Goal: Information Seeking & Learning: Learn about a topic

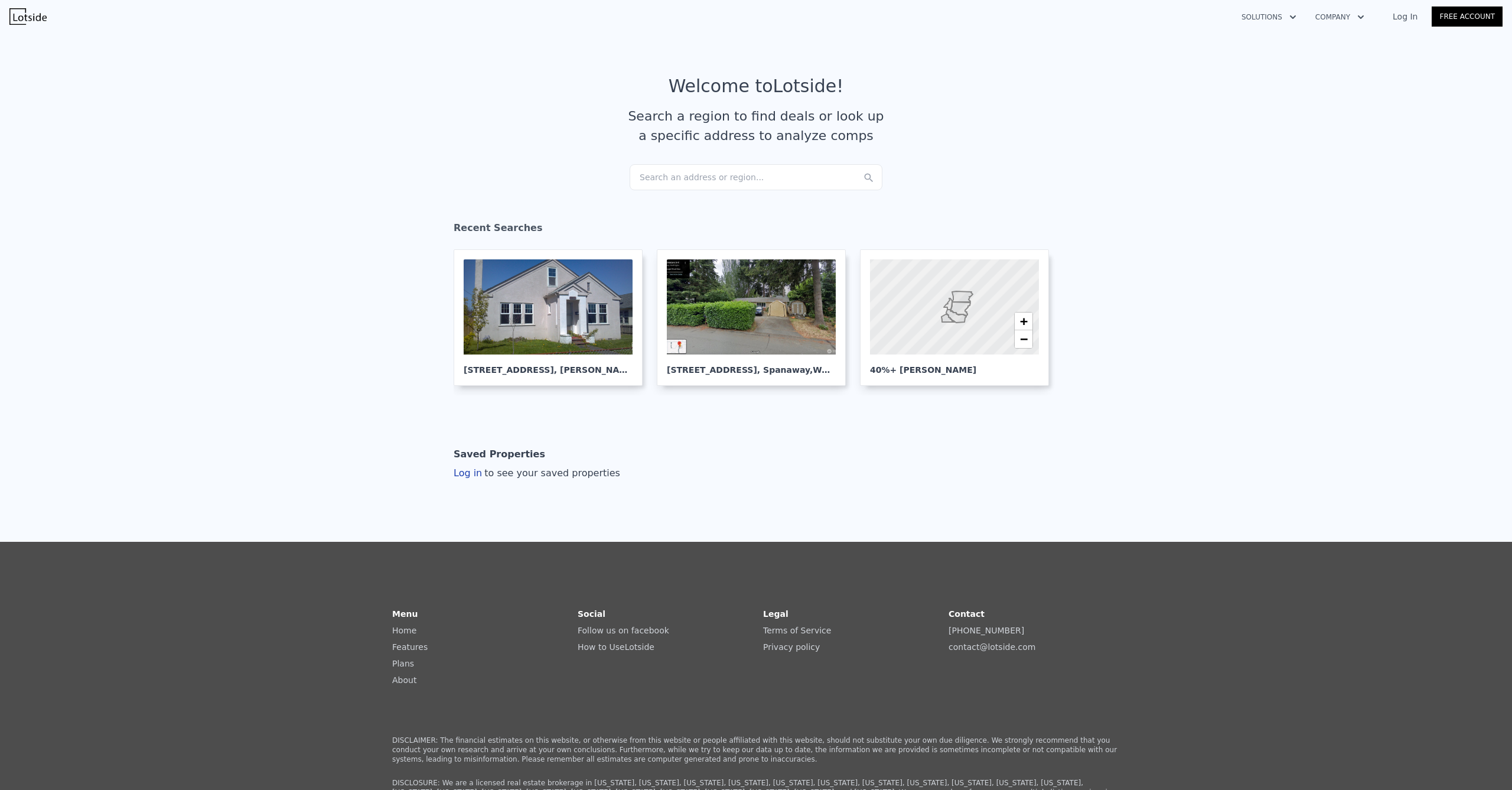
click at [691, 185] on div "Search an address or region..." at bounding box center [756, 177] width 253 height 26
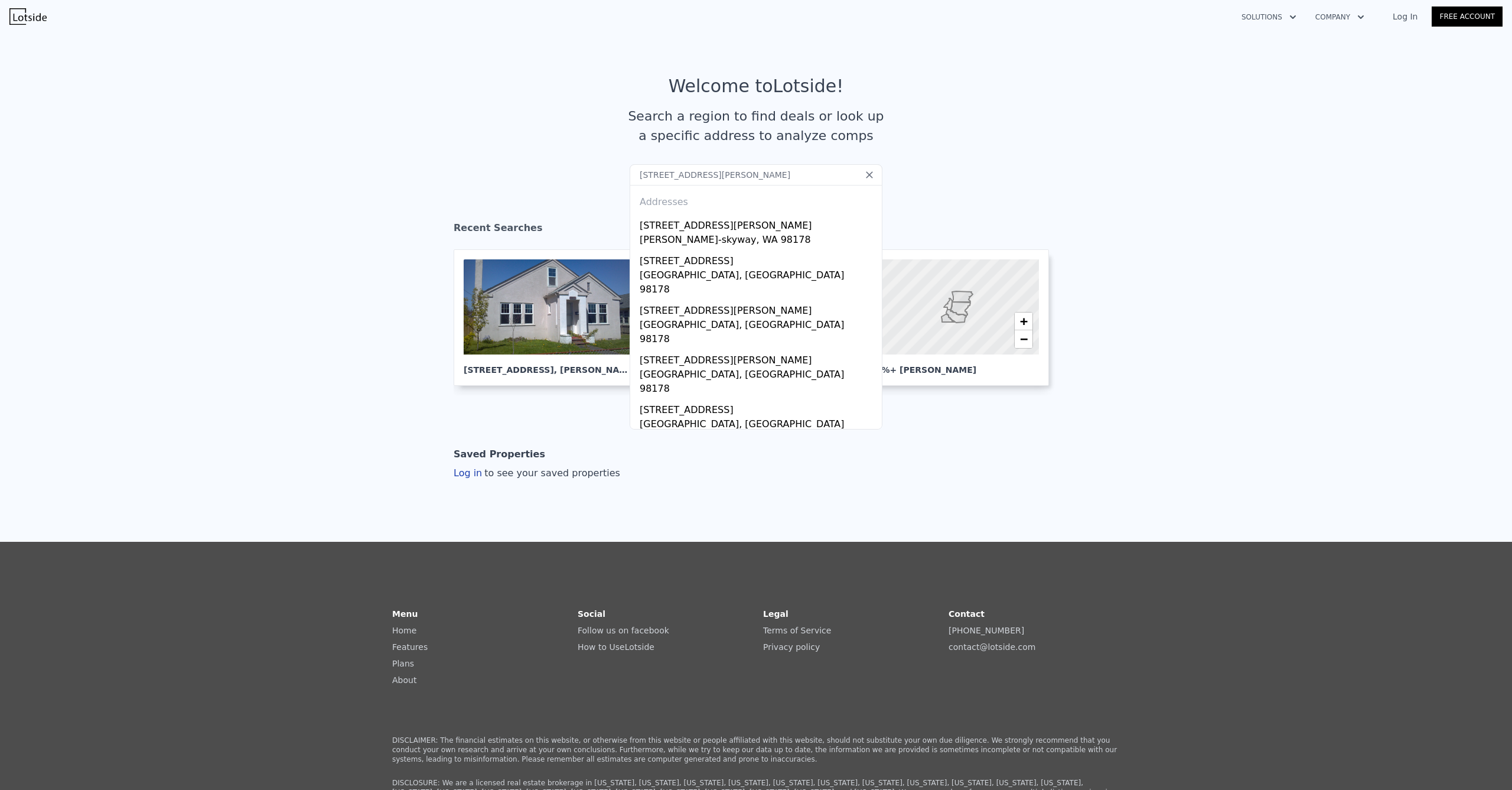
drag, startPoint x: 781, startPoint y: 173, endPoint x: 553, endPoint y: 166, distance: 228.1
click at [553, 166] on section "Welcome to Lotside ! Search a region to find deals or look up a specific addres…" at bounding box center [756, 120] width 1512 height 183
paste input "[STREET_ADDRESS]"
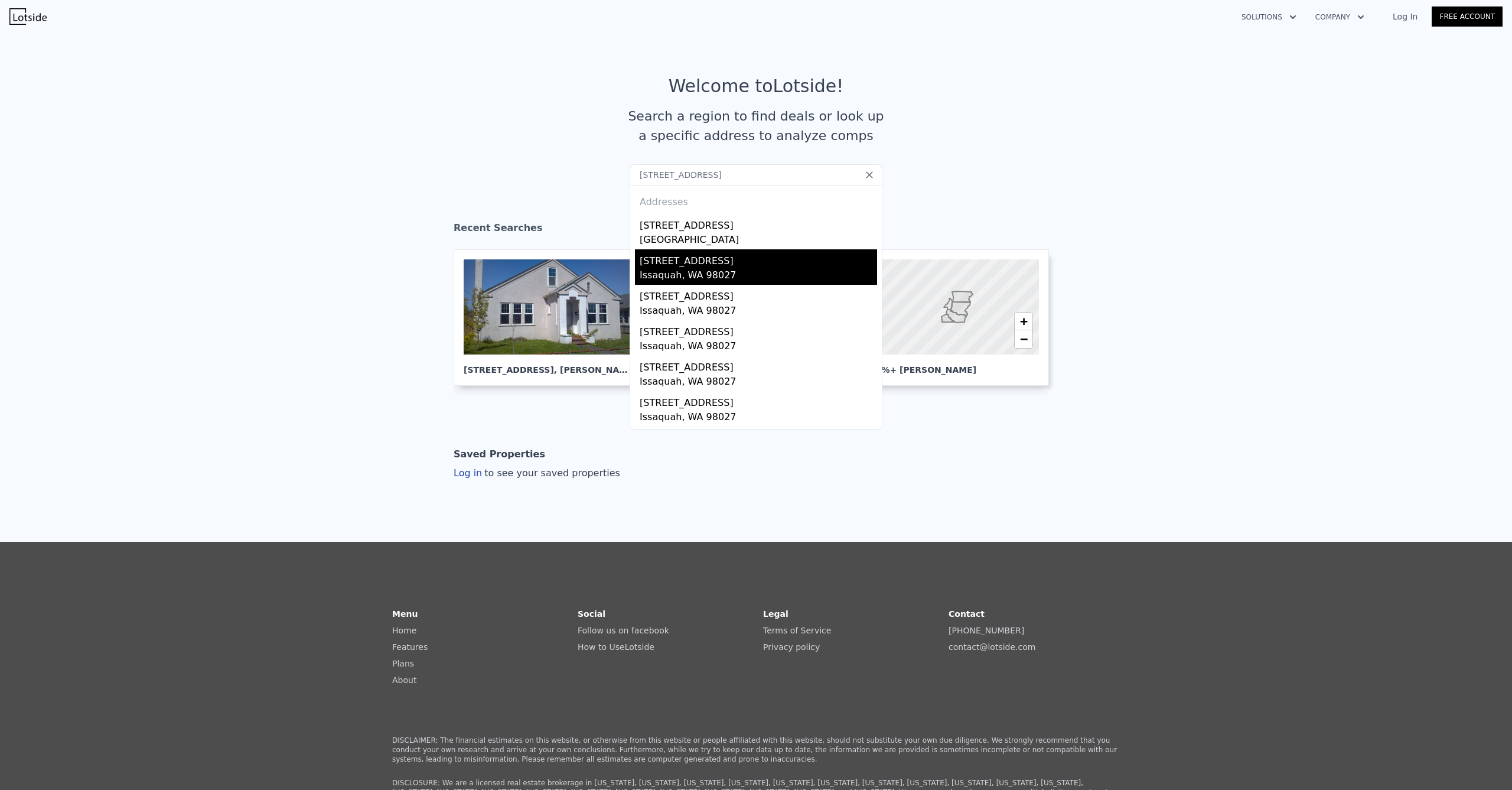
type input "[STREET_ADDRESS]"
click at [680, 265] on div "[STREET_ADDRESS]" at bounding box center [758, 258] width 237 height 19
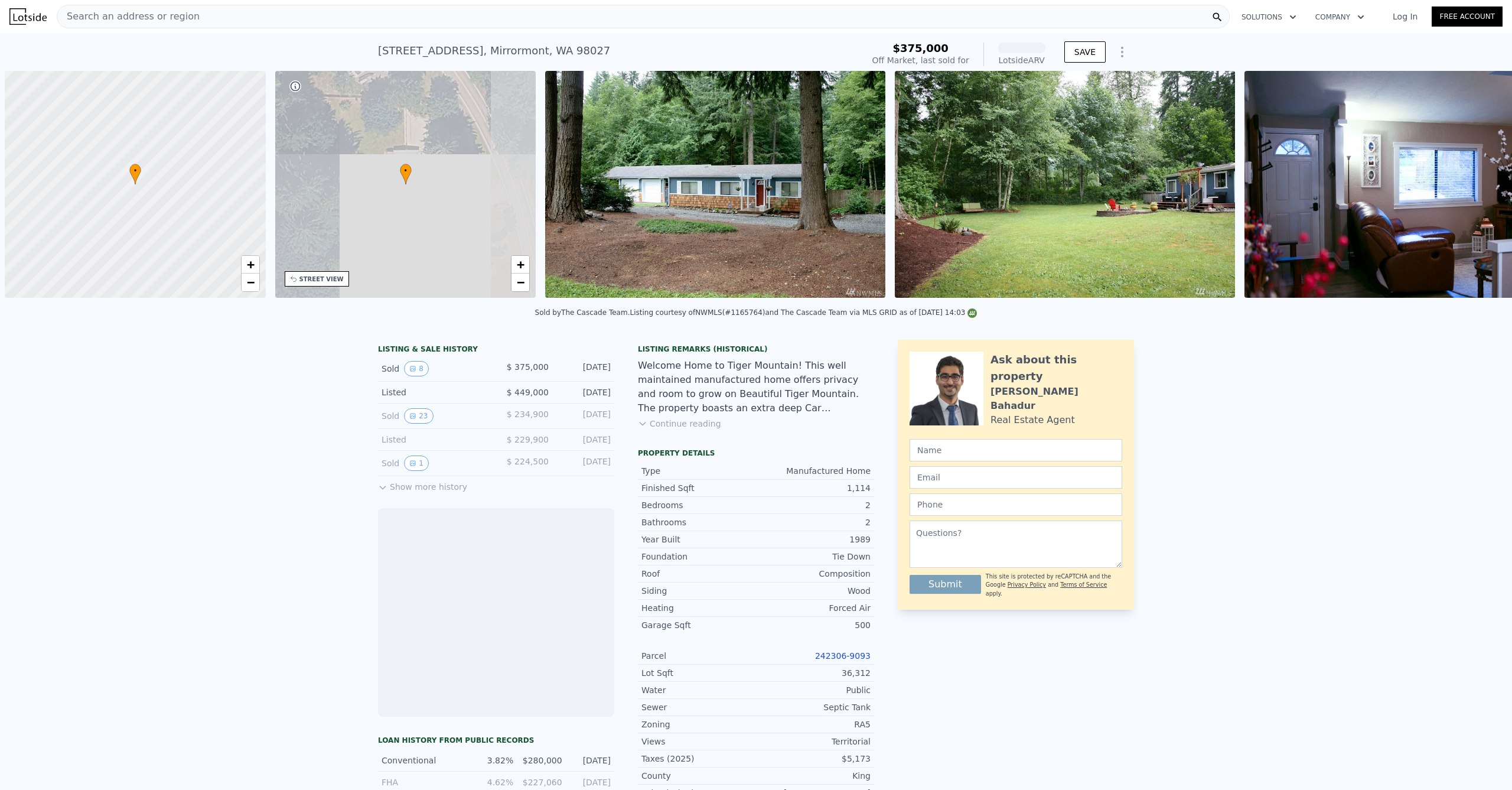
scroll to position [0, 5]
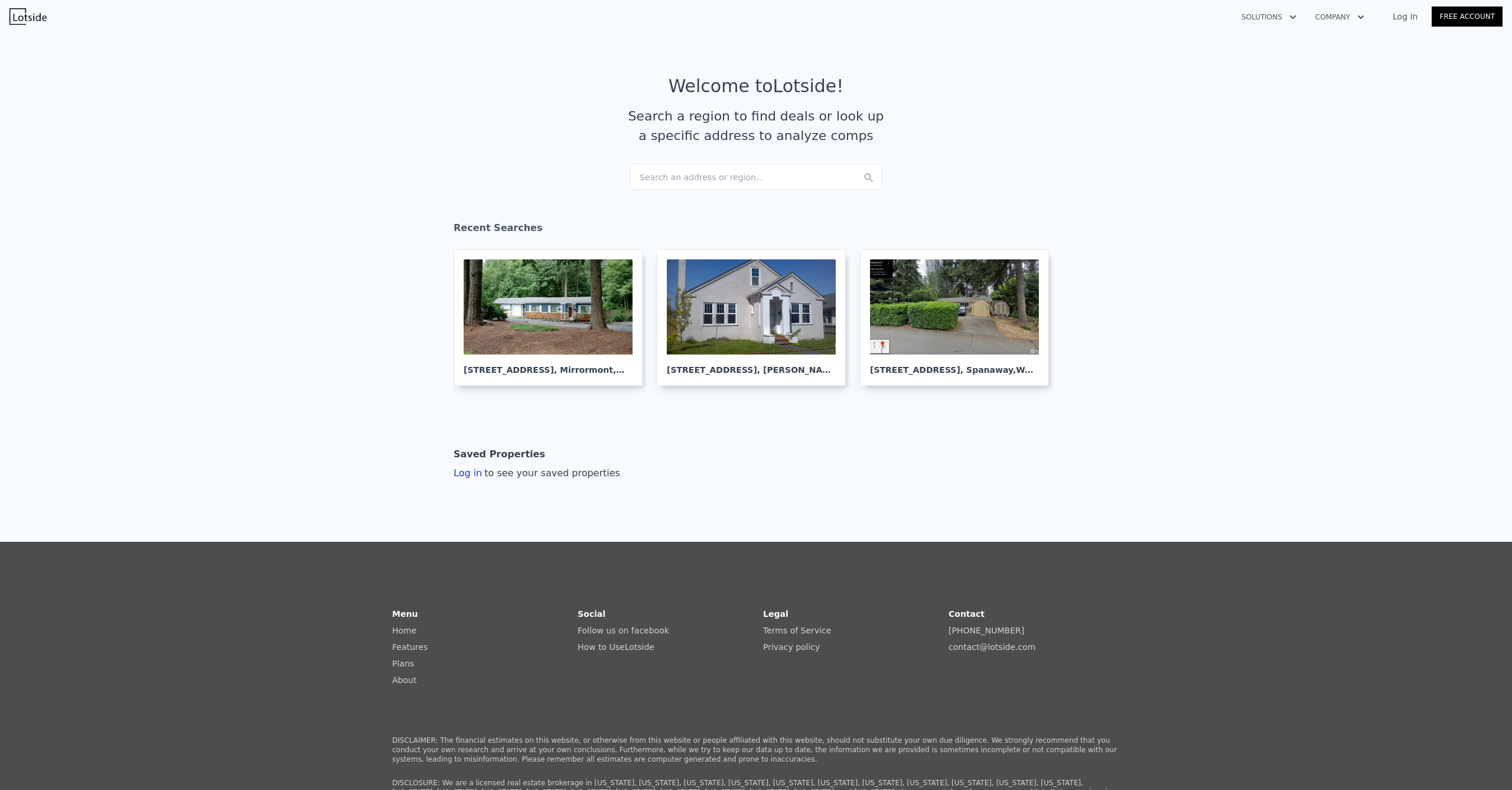
click at [727, 170] on div "Search an address or region..." at bounding box center [756, 177] width 253 height 26
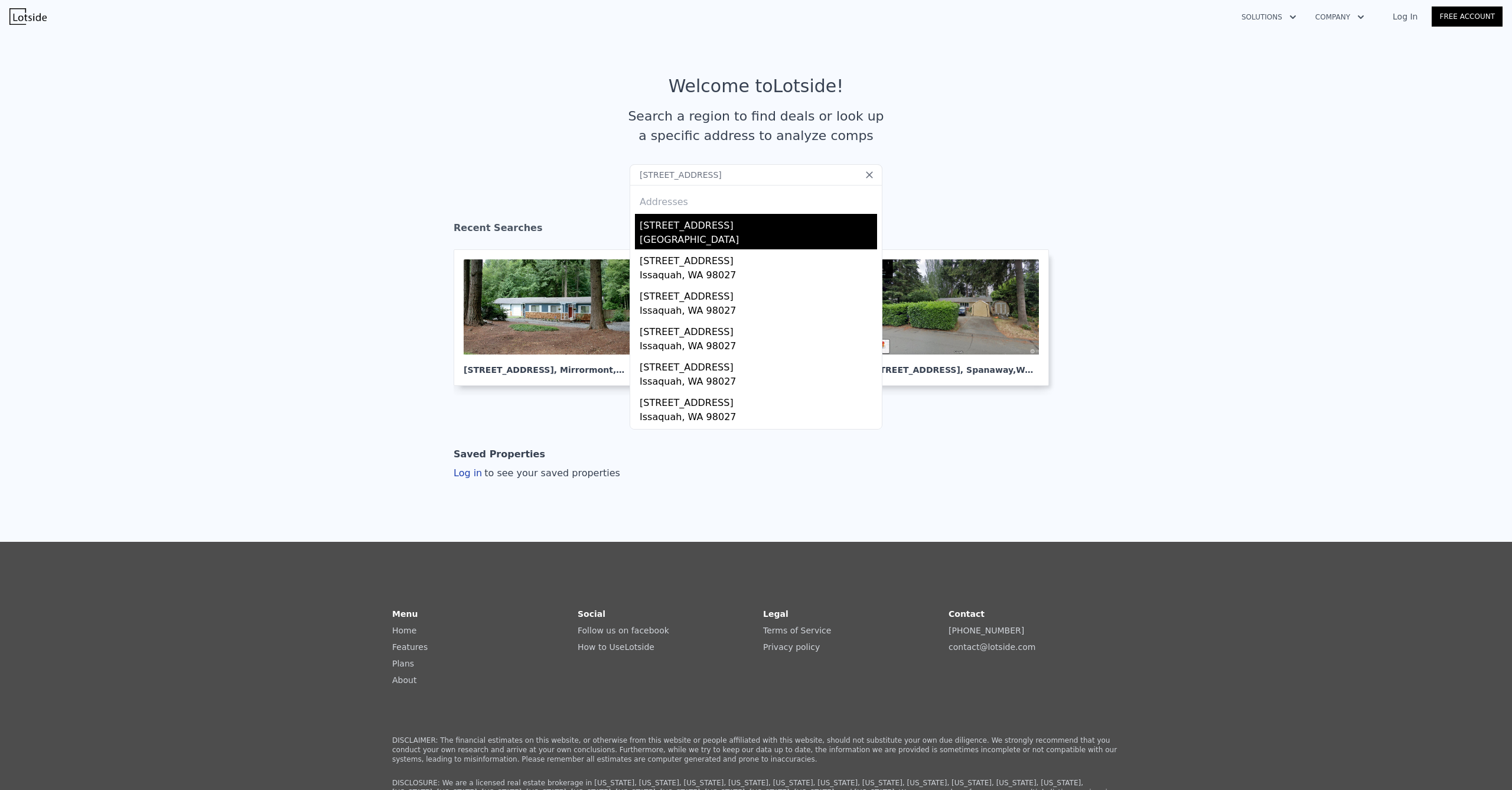
type input "[STREET_ADDRESS]"
click at [691, 235] on div "[GEOGRAPHIC_DATA]" at bounding box center [758, 240] width 237 height 16
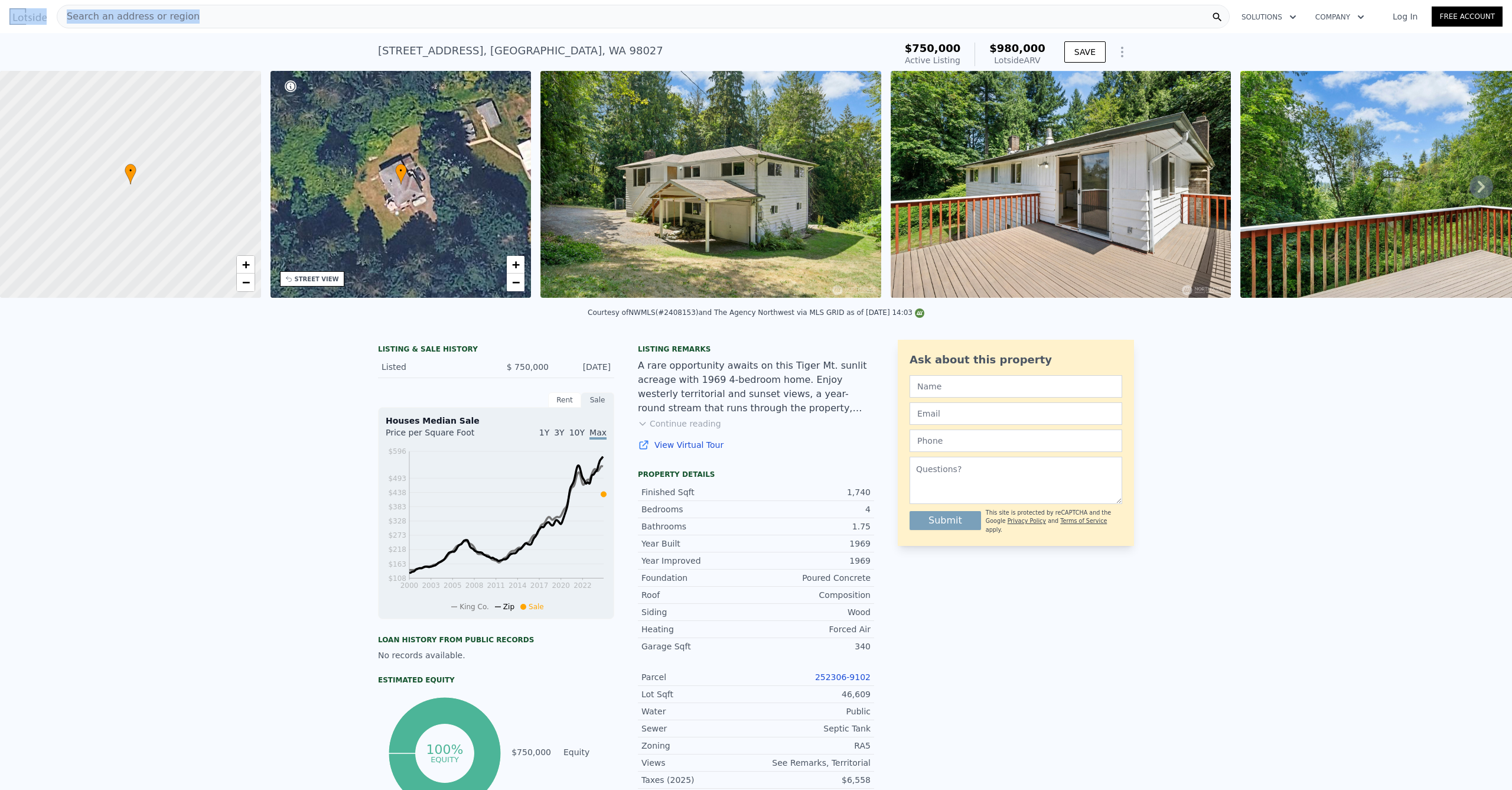
drag, startPoint x: 236, startPoint y: 17, endPoint x: 16, endPoint y: 12, distance: 220.1
click at [16, 12] on div "Search an address or region Solutions Company Open main menu Log In Free Account" at bounding box center [755, 16] width 1493 height 29
click at [158, 20] on span "Search an address or region" at bounding box center [128, 16] width 143 height 14
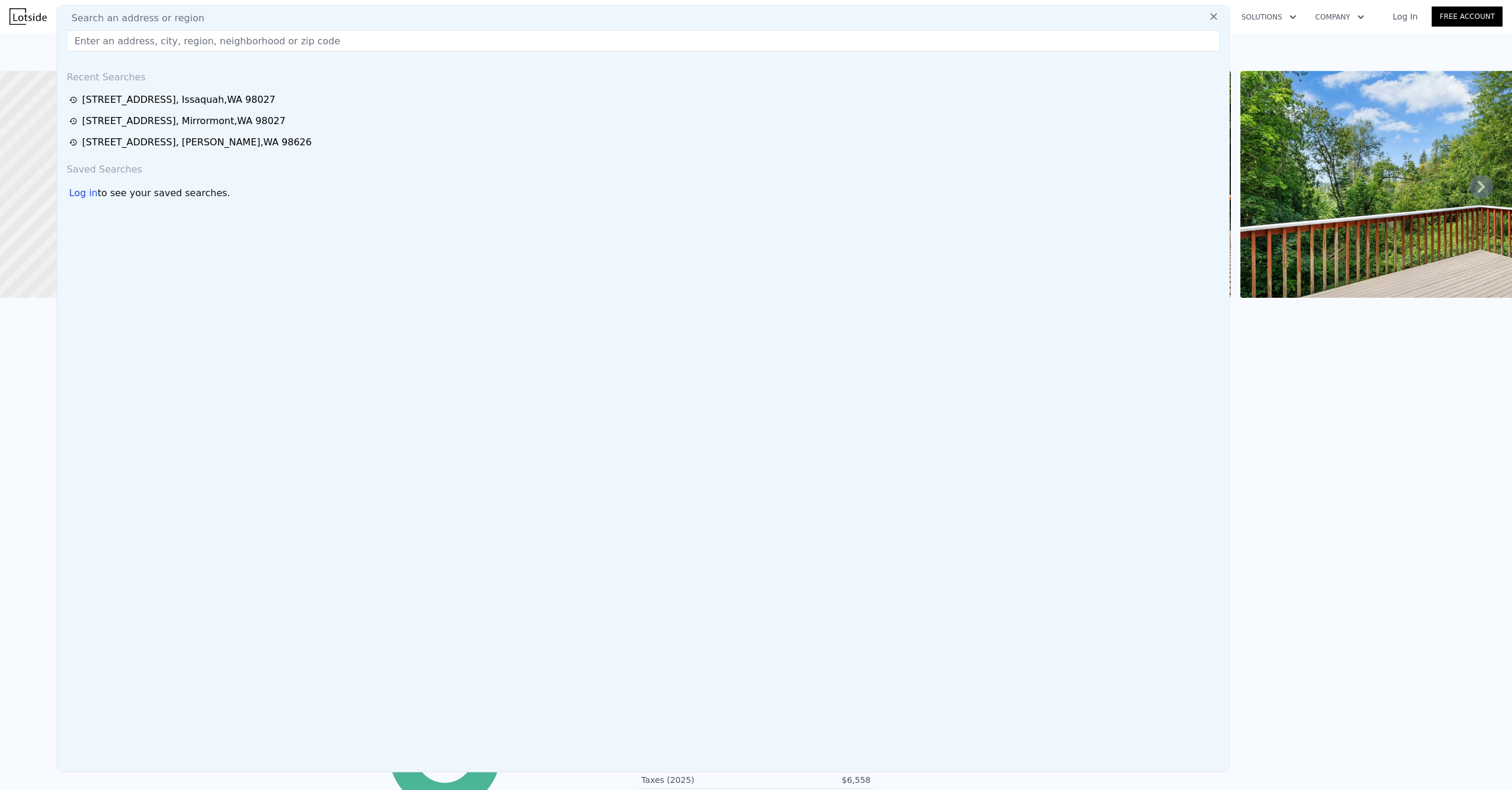
type input "[STREET_ADDRESS][PERSON_NAME]"
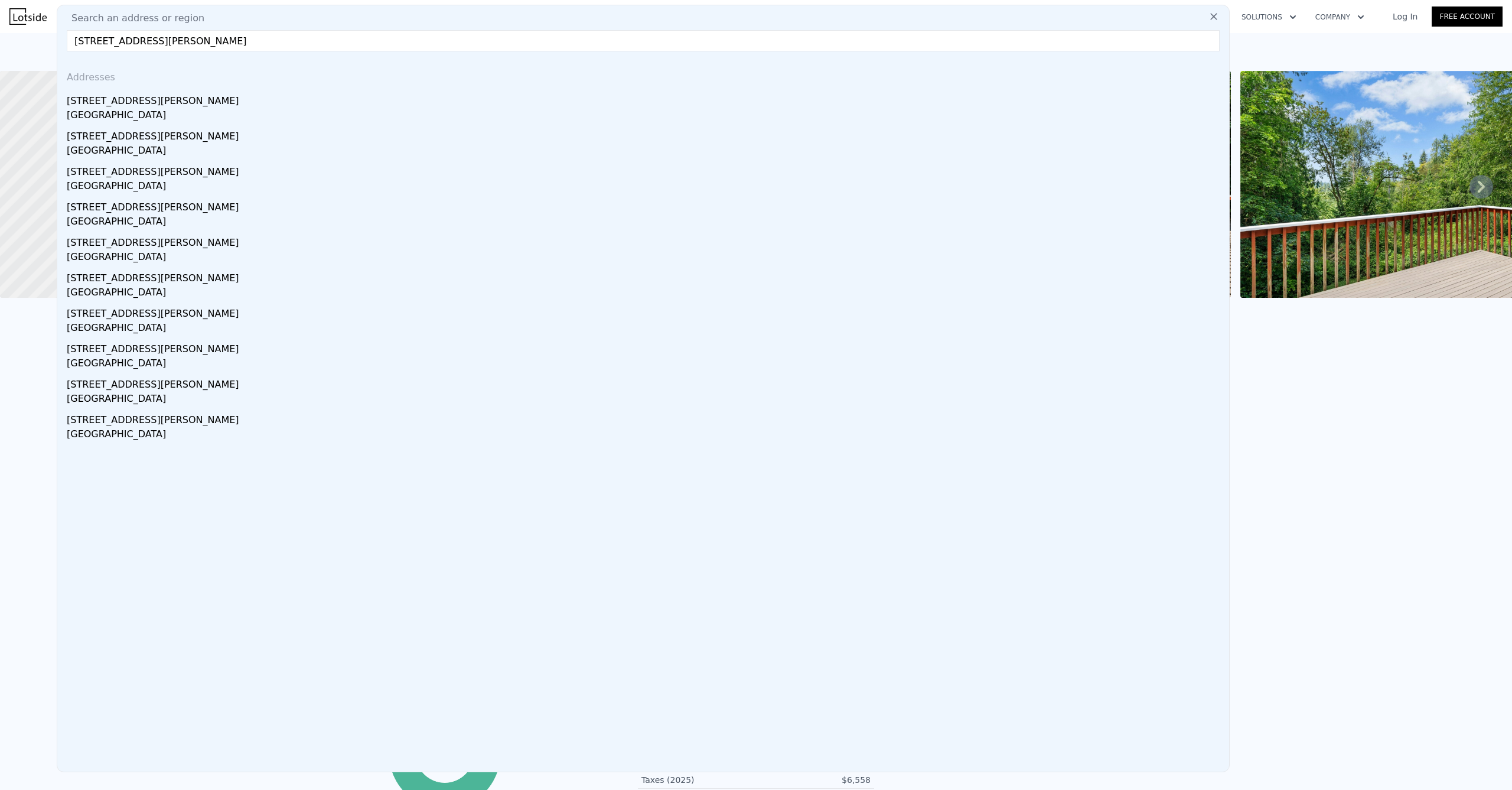
click at [1404, 14] on link "Log In" at bounding box center [1405, 16] width 53 height 12
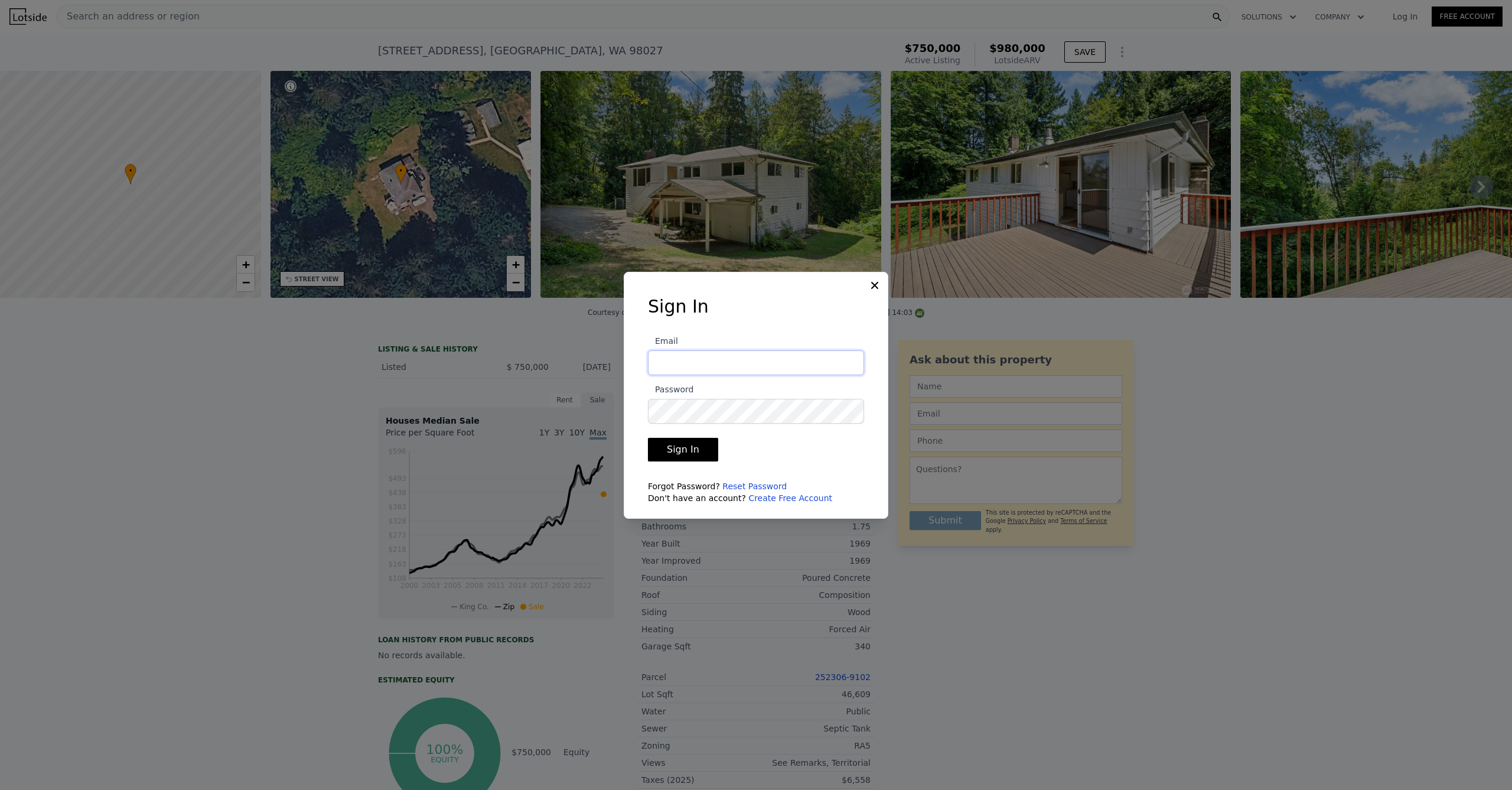
type input "[EMAIL_ADDRESS][DOMAIN_NAME]"
click at [681, 449] on button "Sign In" at bounding box center [683, 449] width 70 height 24
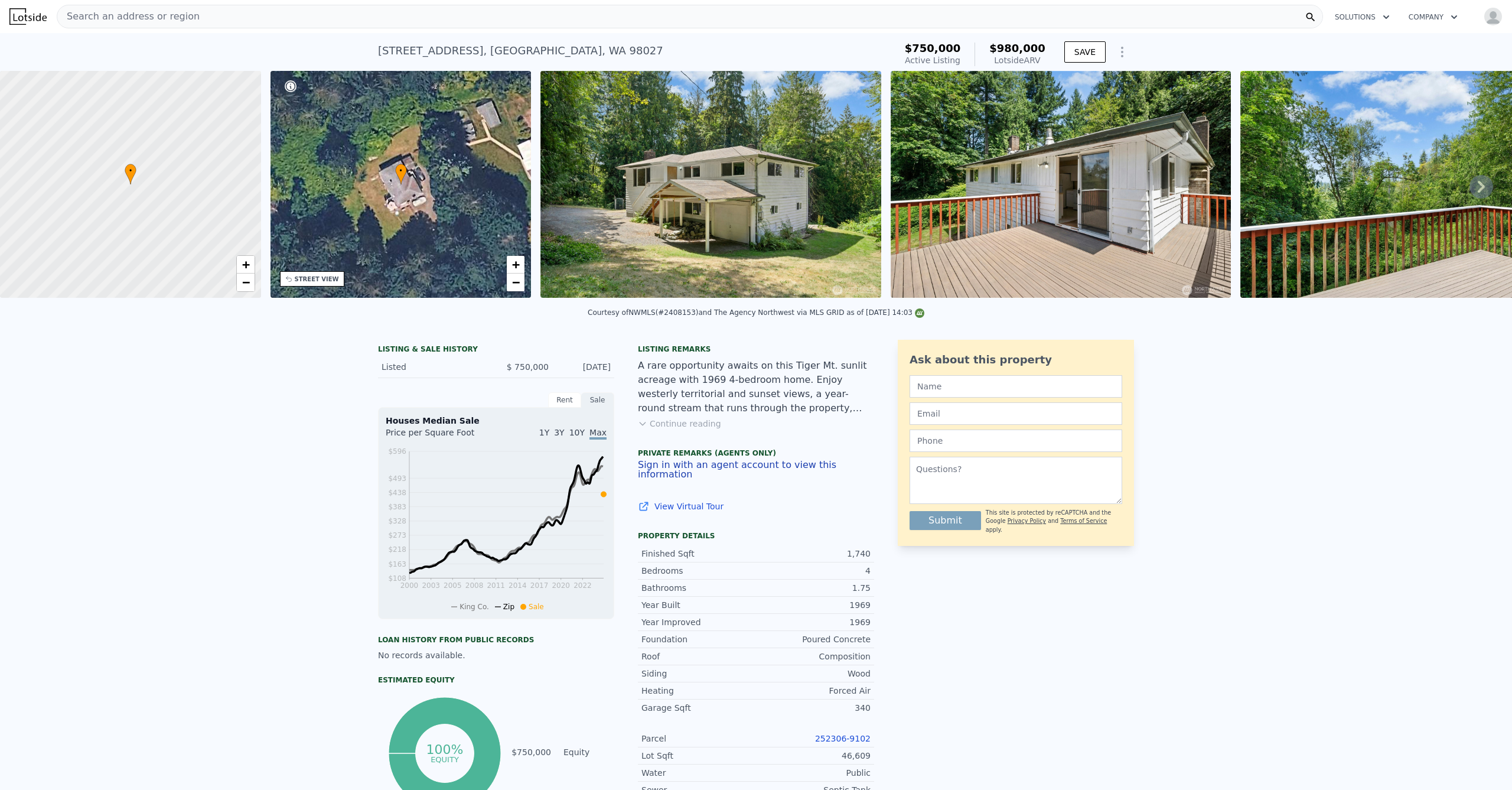
click at [1380, 15] on icon "button" at bounding box center [1386, 17] width 12 height 14
click at [1483, 18] on img "button" at bounding box center [1493, 16] width 19 height 19
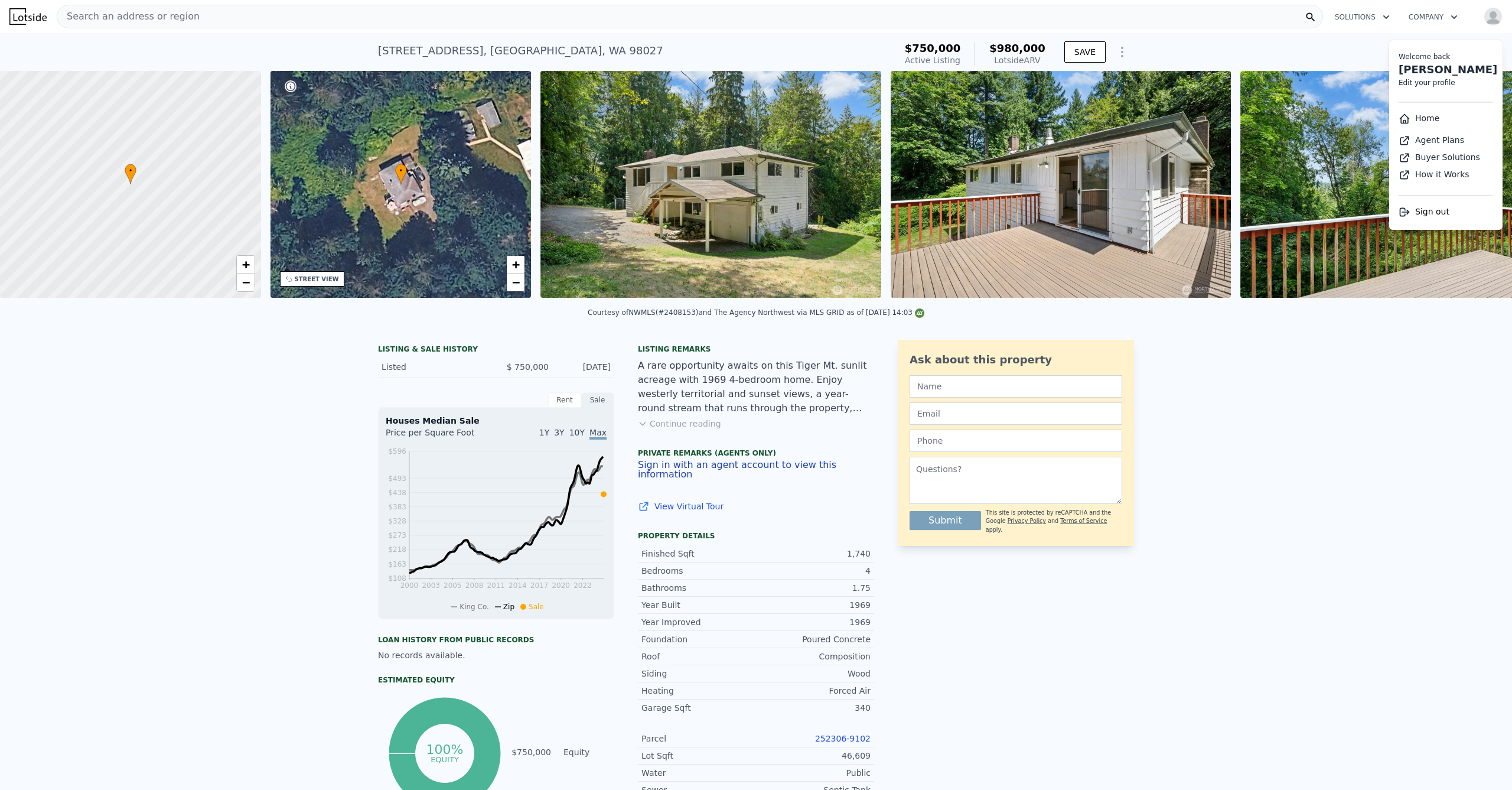
click at [33, 22] on img at bounding box center [28, 16] width 37 height 16
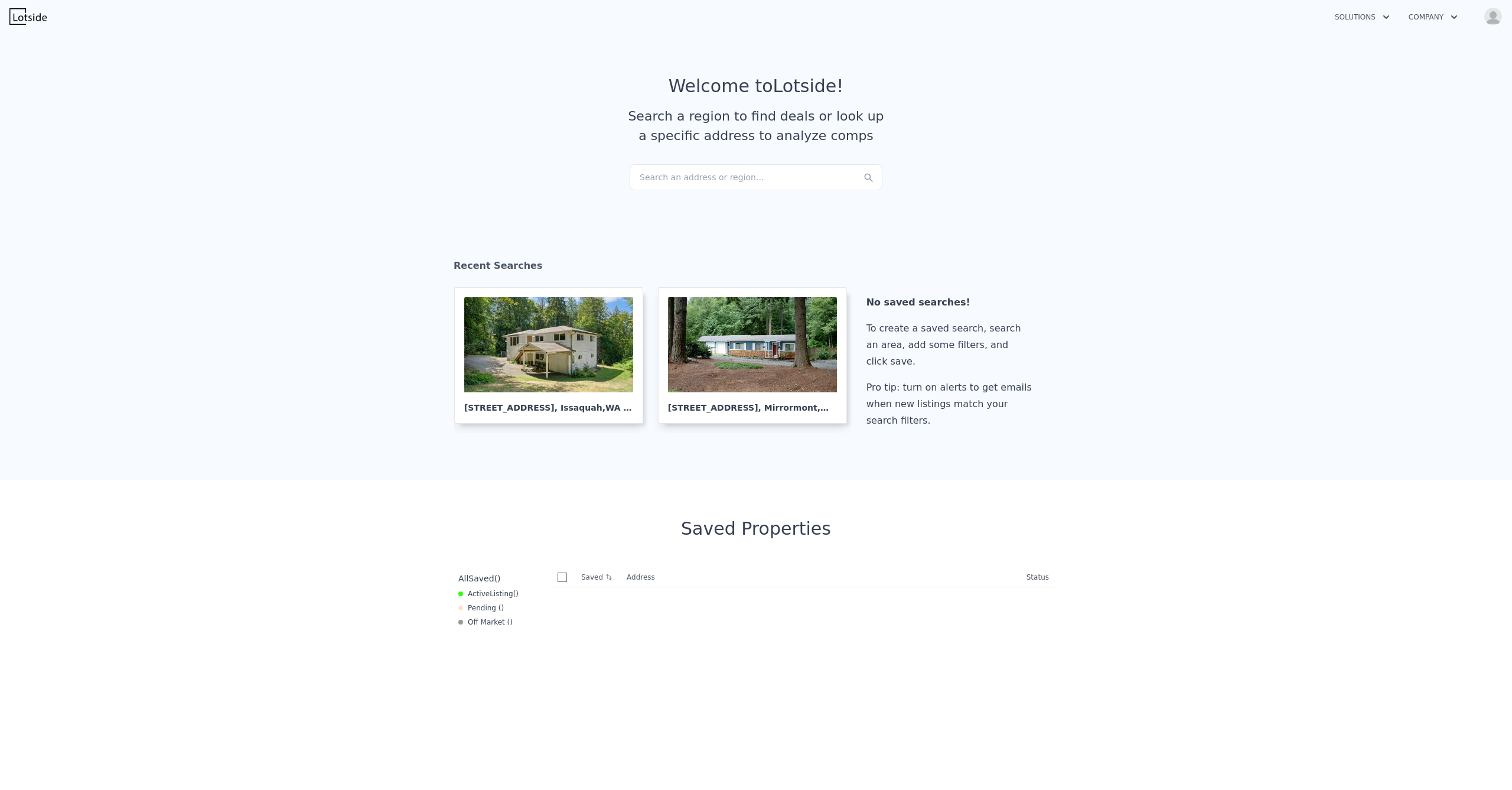
click at [1487, 18] on img "button" at bounding box center [1493, 16] width 19 height 19
click at [1435, 16] on button "Company" at bounding box center [1433, 17] width 68 height 22
click at [1433, 18] on button "Company" at bounding box center [1433, 17] width 68 height 22
click at [1373, 18] on button "Solutions" at bounding box center [1362, 17] width 74 height 22
click at [1374, 17] on button "Solutions" at bounding box center [1362, 17] width 74 height 22
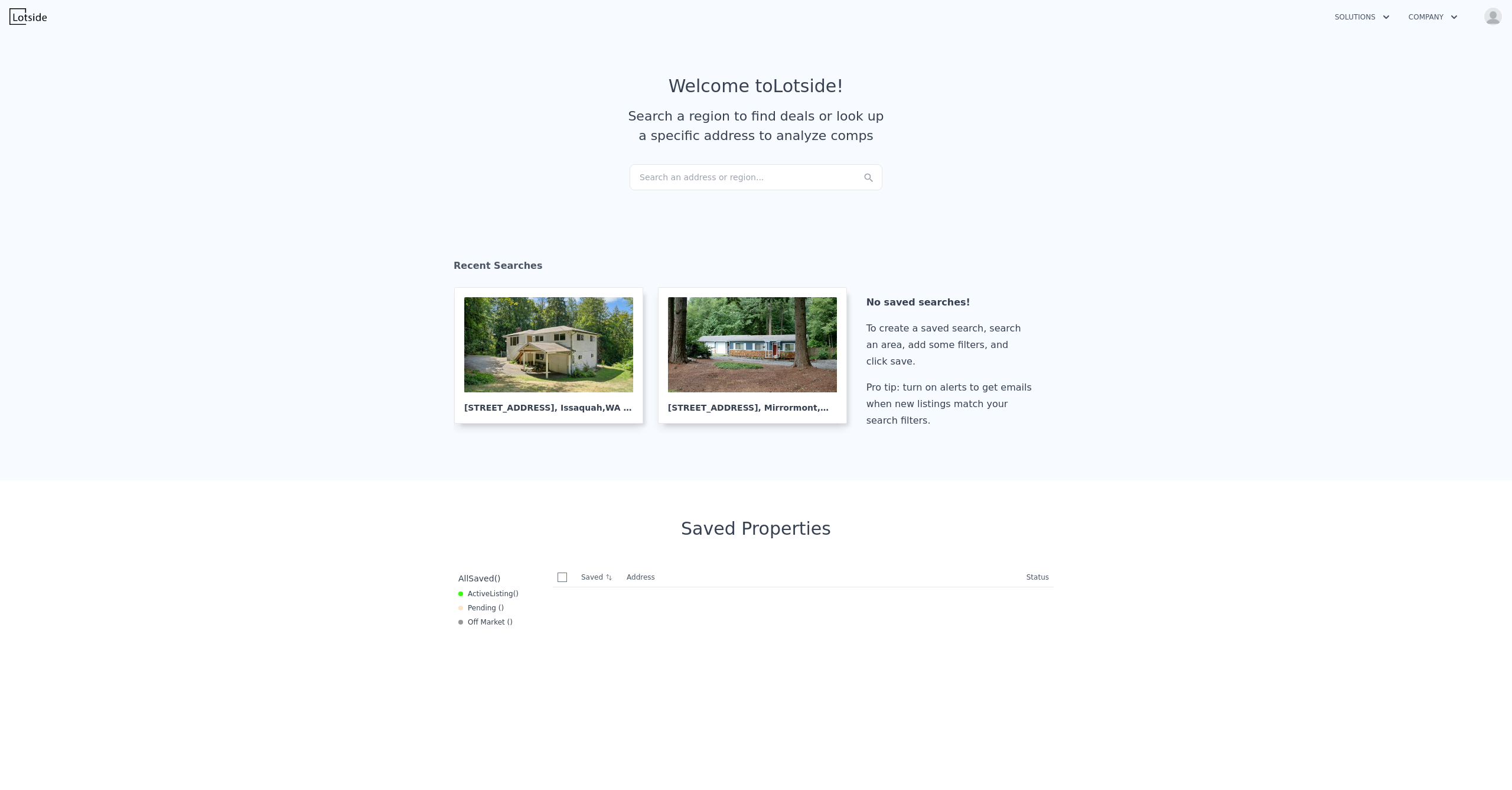
click at [1491, 20] on img "button" at bounding box center [1493, 16] width 19 height 19
drag, startPoint x: 1423, startPoint y: 119, endPoint x: 1416, endPoint y: 123, distance: 8.1
click at [1422, 119] on link "Home" at bounding box center [1419, 118] width 41 height 9
click at [1493, 9] on img "button" at bounding box center [1493, 16] width 19 height 19
click at [1141, 112] on section "Welcome to Lotside ! Search a region to find deals or look up a specific addres…" at bounding box center [756, 120] width 1512 height 183
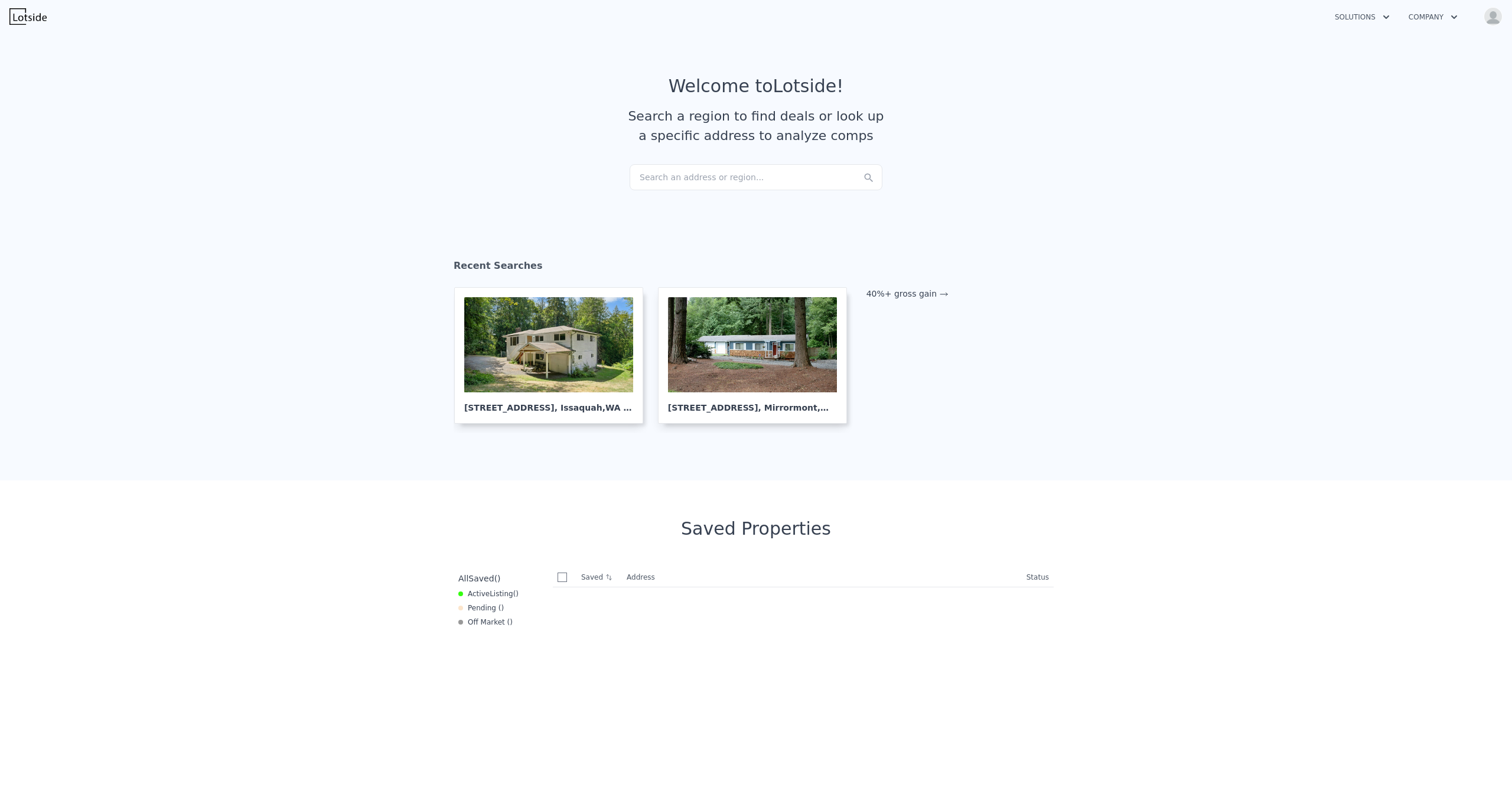
click at [1389, 22] on icon "button" at bounding box center [1386, 17] width 12 height 14
click at [1387, 18] on icon "button" at bounding box center [1386, 17] width 12 height 14
click at [920, 294] on link "40%+ gross gain" at bounding box center [907, 294] width 82 height 9
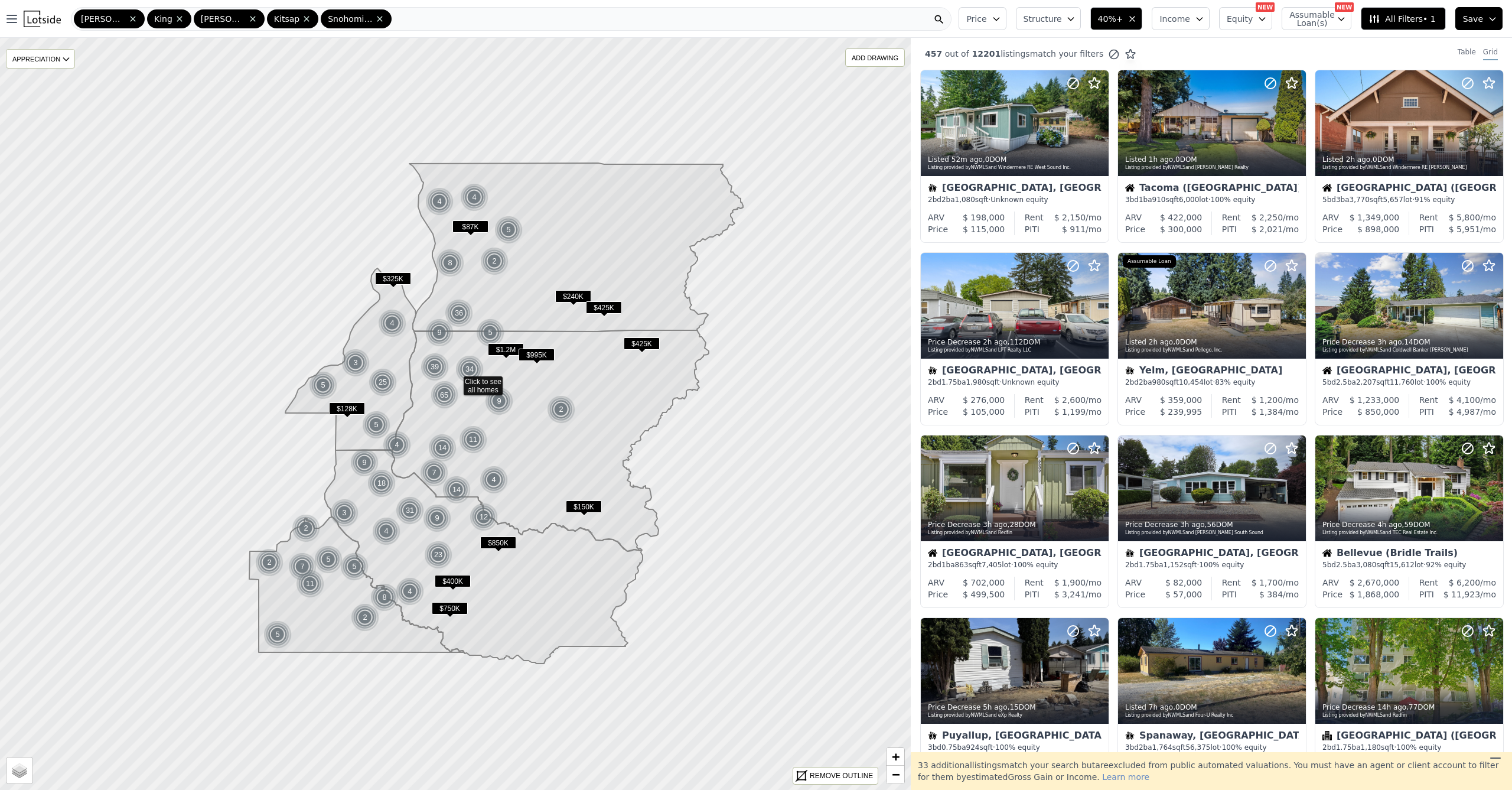
drag, startPoint x: 1059, startPoint y: 18, endPoint x: 1062, endPoint y: 26, distance: 8.5
click at [1060, 17] on span "Structure" at bounding box center [1042, 18] width 38 height 12
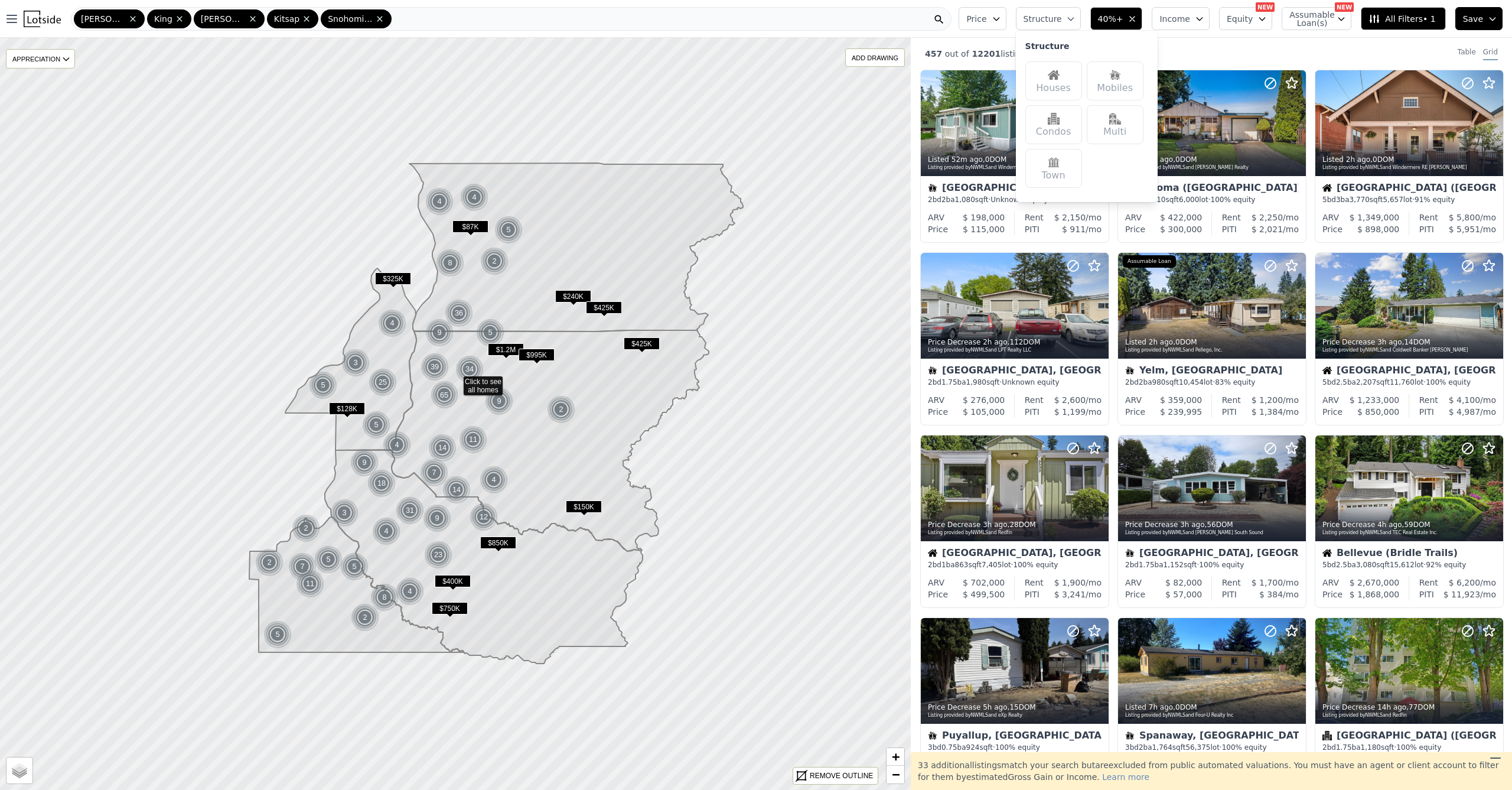
click at [1053, 76] on div "Houses" at bounding box center [1053, 81] width 57 height 39
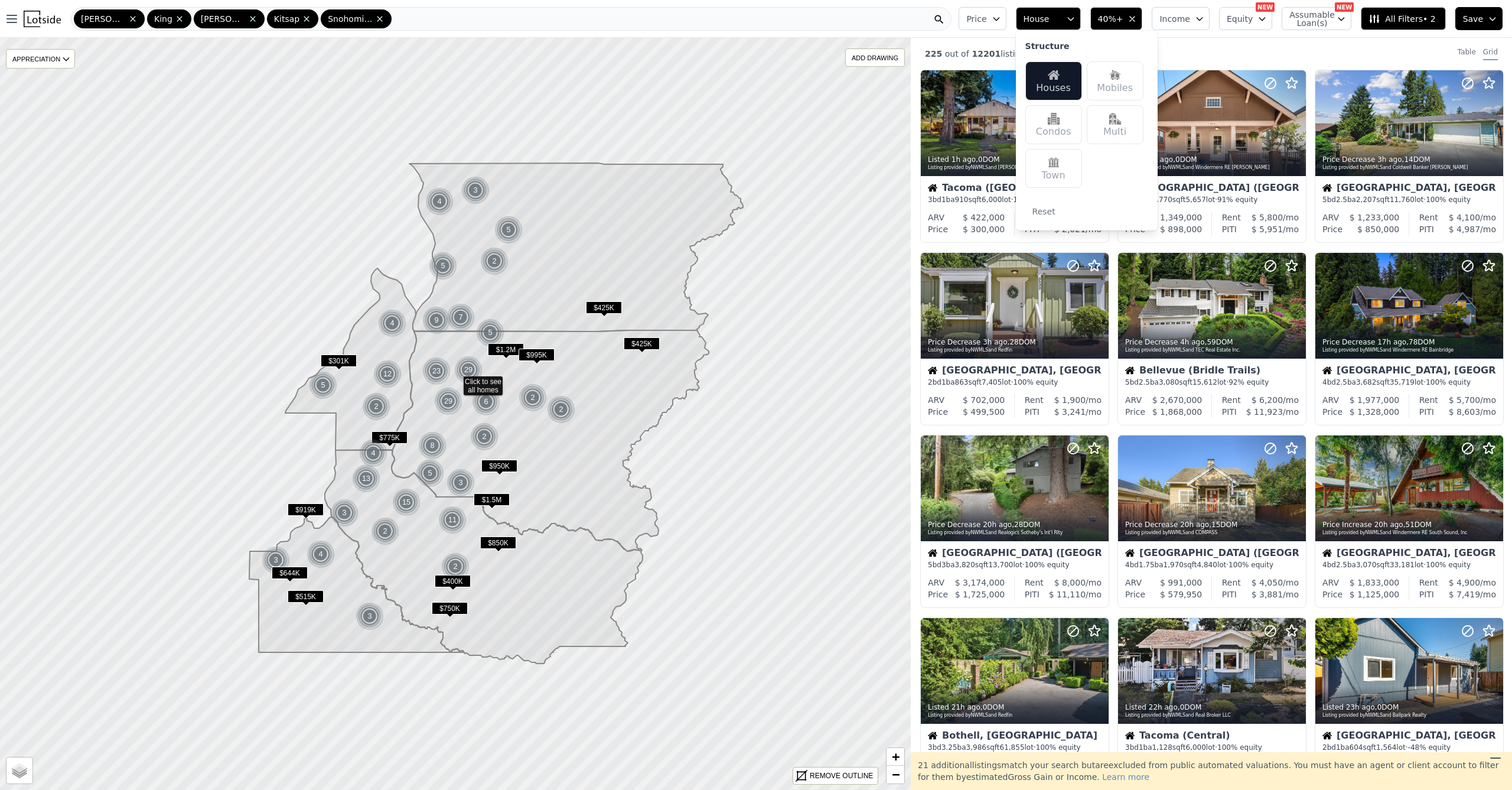
click at [1071, 14] on button "House" at bounding box center [1048, 18] width 65 height 23
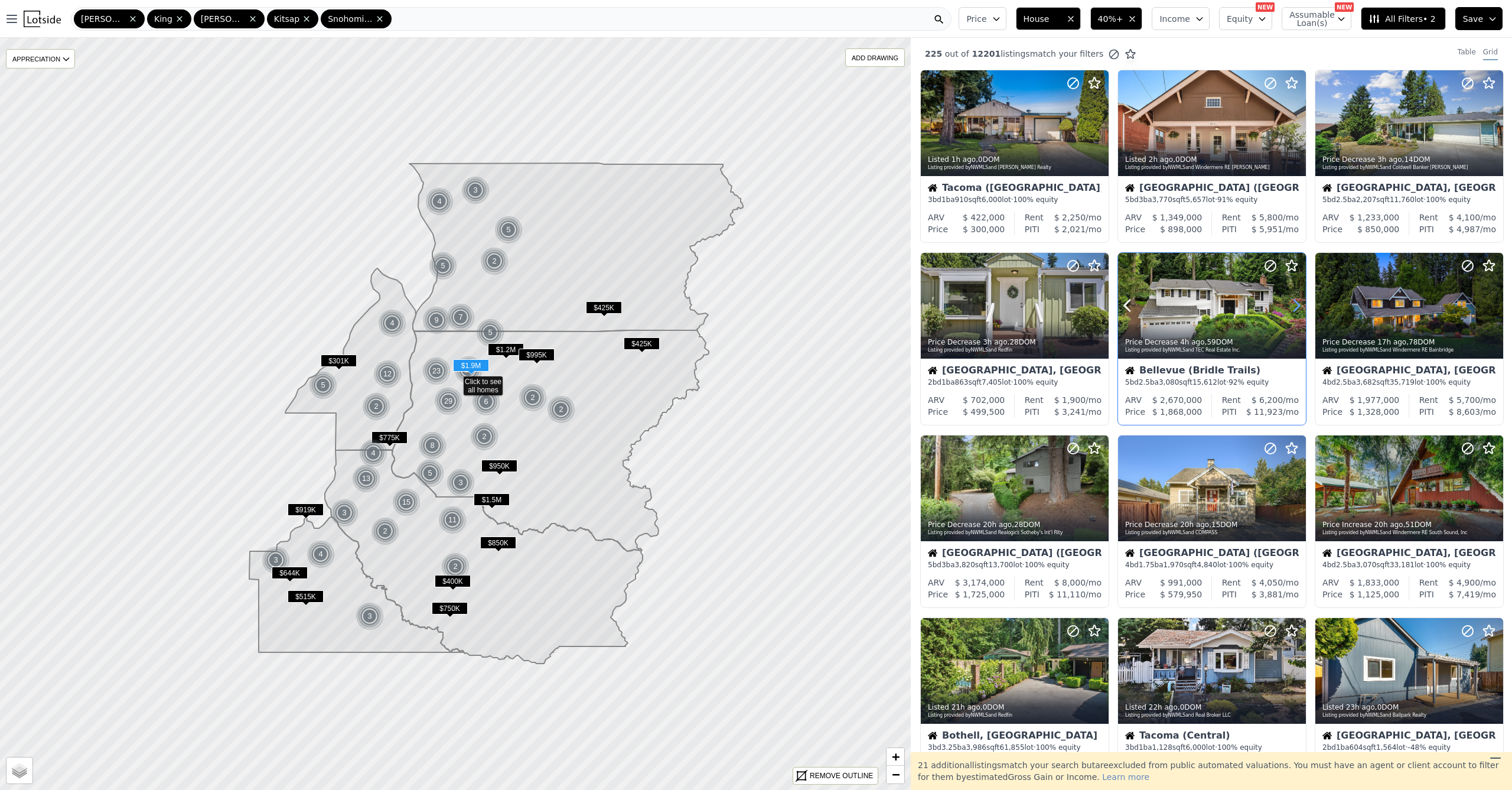
click at [1288, 308] on icon at bounding box center [1296, 305] width 19 height 19
click at [1291, 308] on icon at bounding box center [1296, 305] width 19 height 19
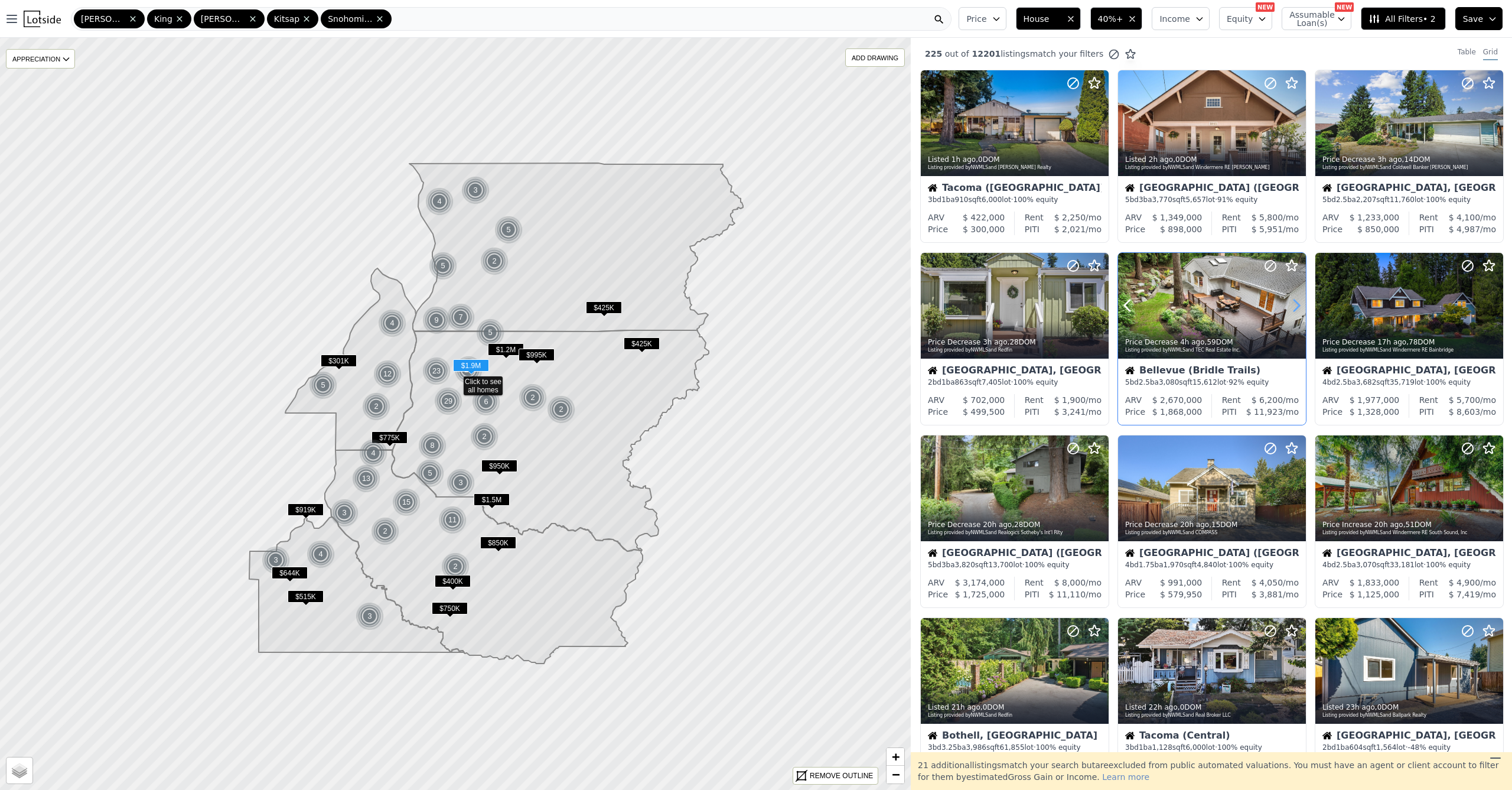
click at [1292, 308] on icon at bounding box center [1296, 305] width 19 height 19
click at [1292, 307] on icon at bounding box center [1296, 305] width 19 height 19
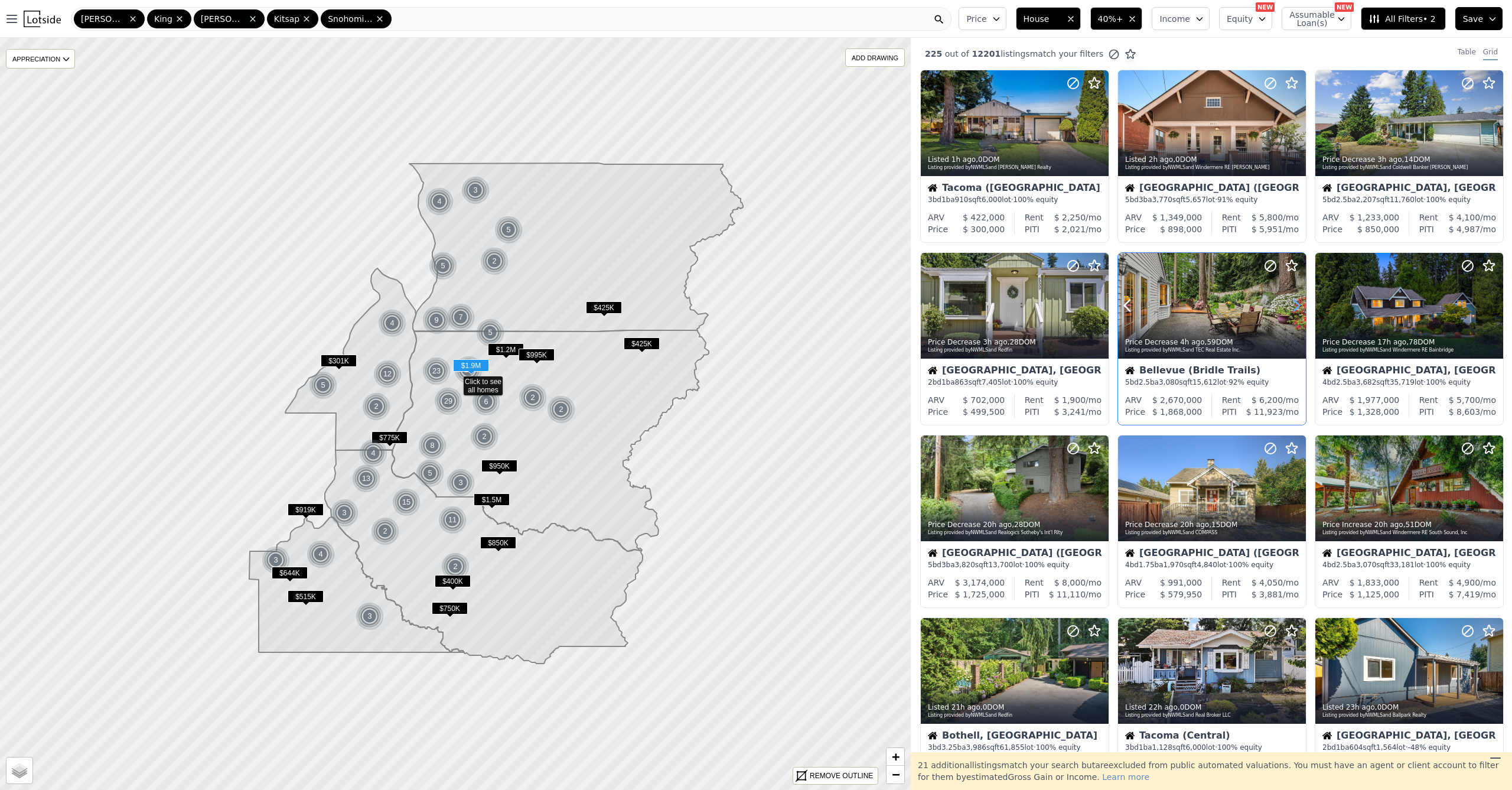
click at [1292, 307] on icon at bounding box center [1296, 305] width 19 height 19
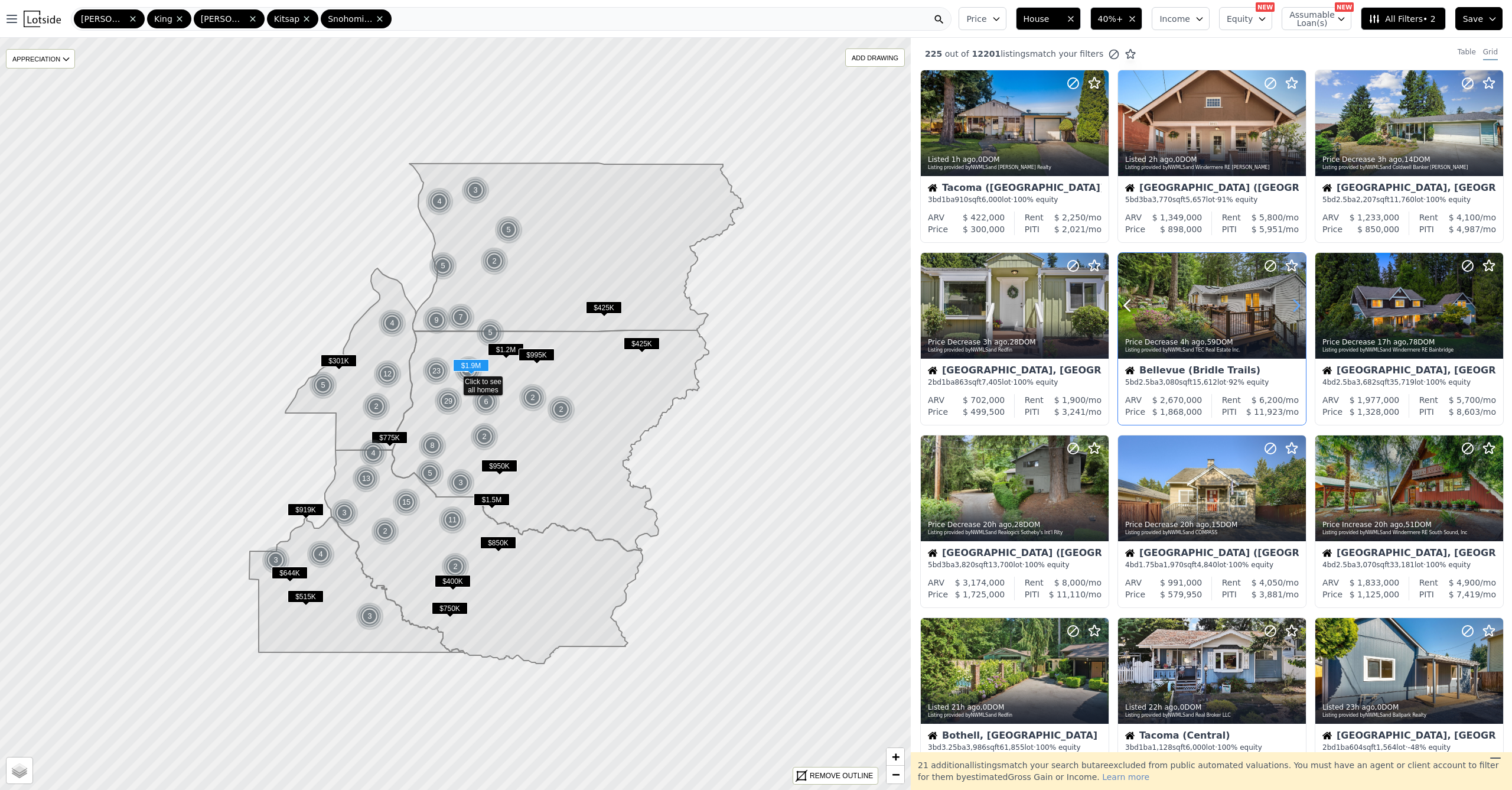
click at [1292, 307] on icon at bounding box center [1296, 305] width 19 height 19
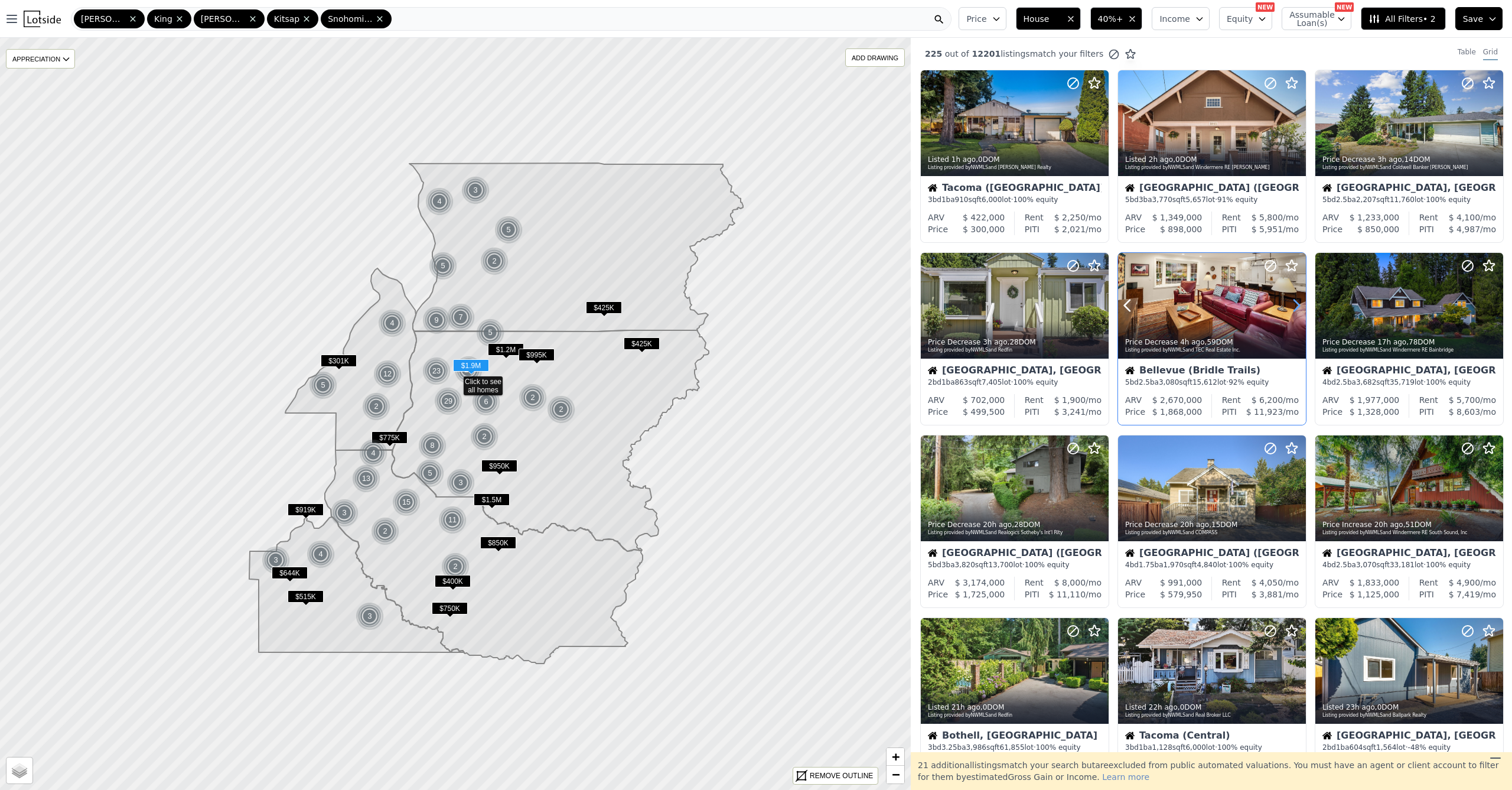
click at [1292, 308] on icon at bounding box center [1296, 305] width 19 height 19
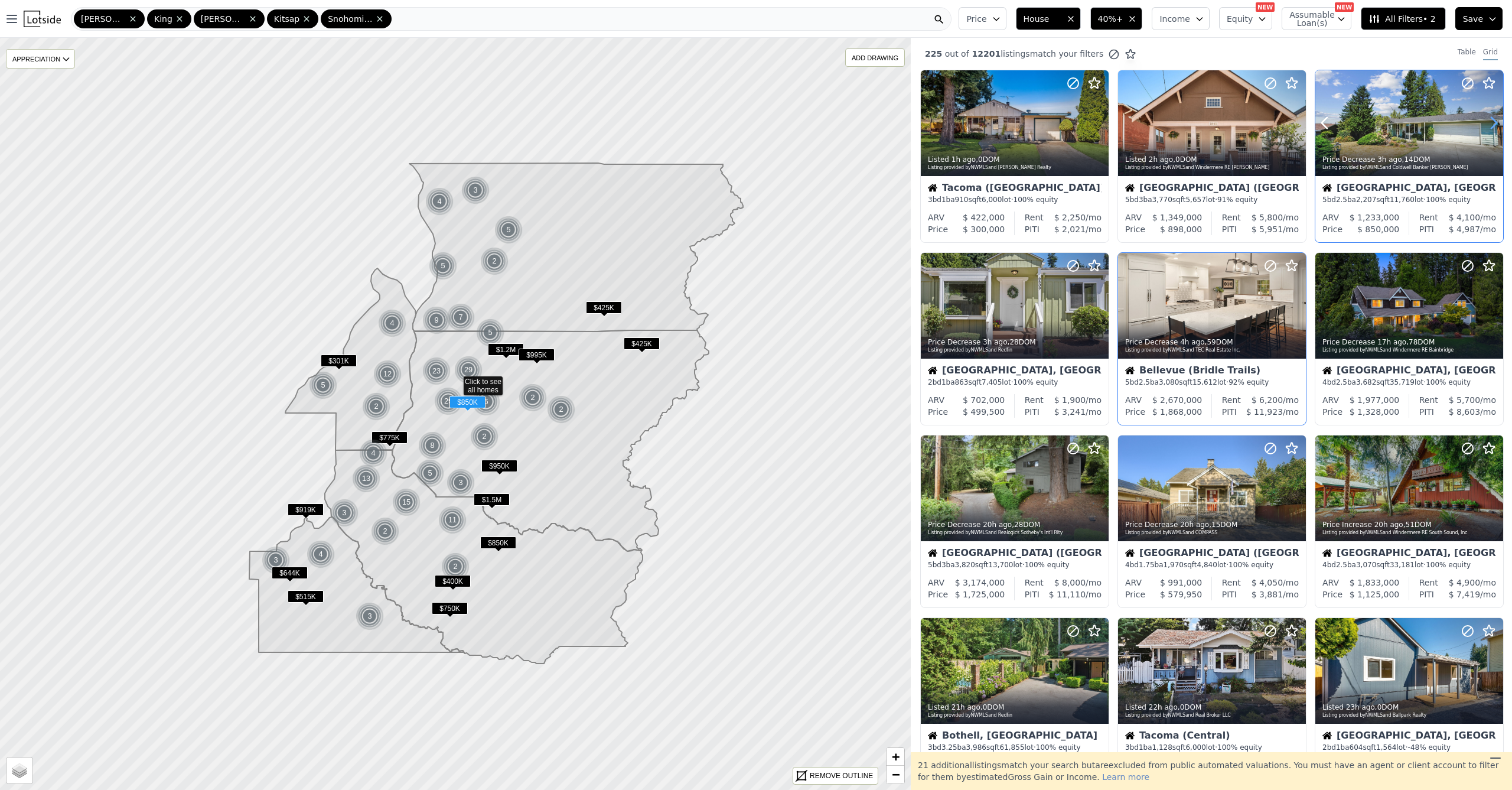
click at [1487, 123] on icon at bounding box center [1494, 123] width 19 height 19
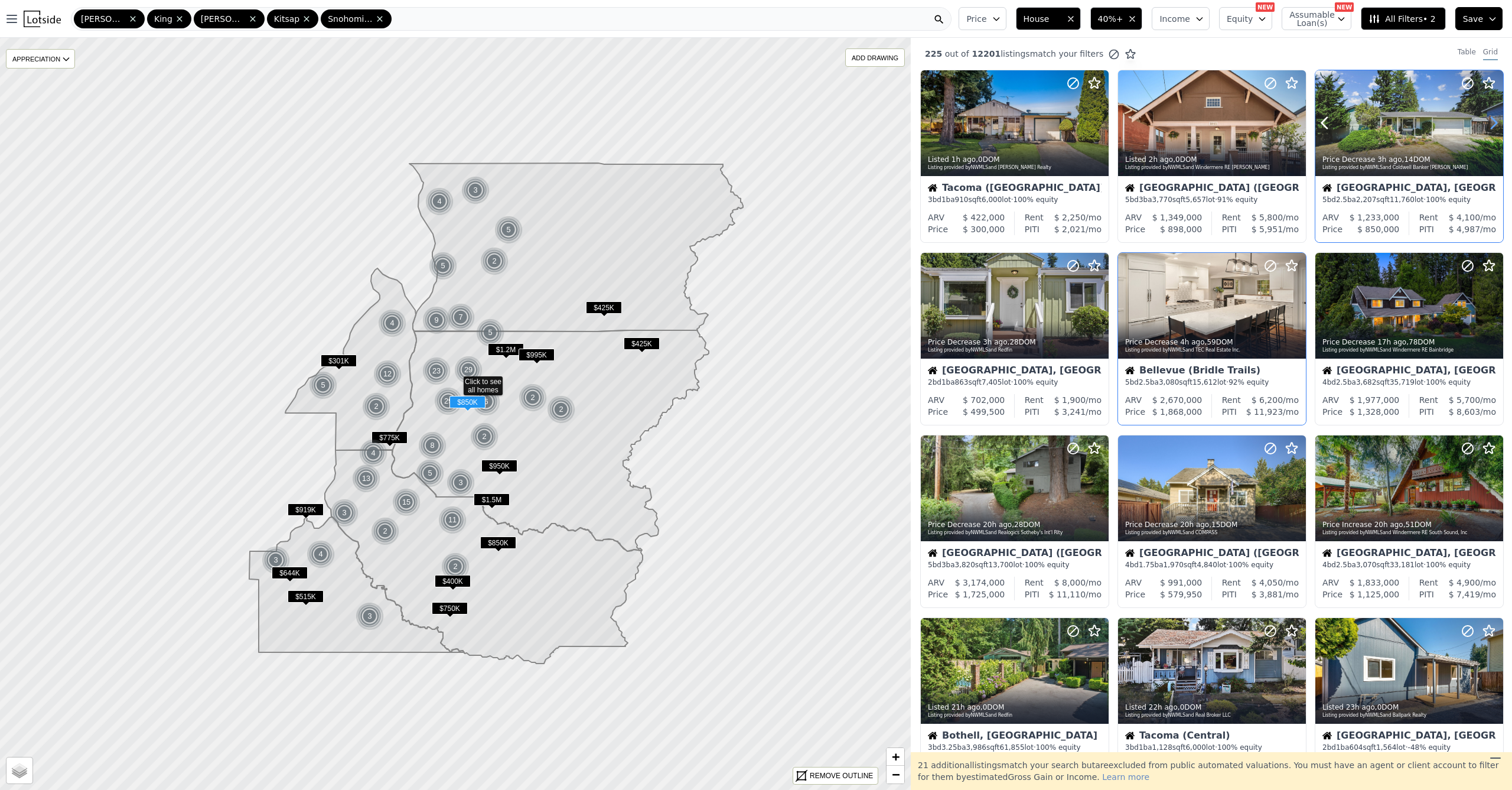
click at [1488, 123] on icon at bounding box center [1494, 123] width 19 height 19
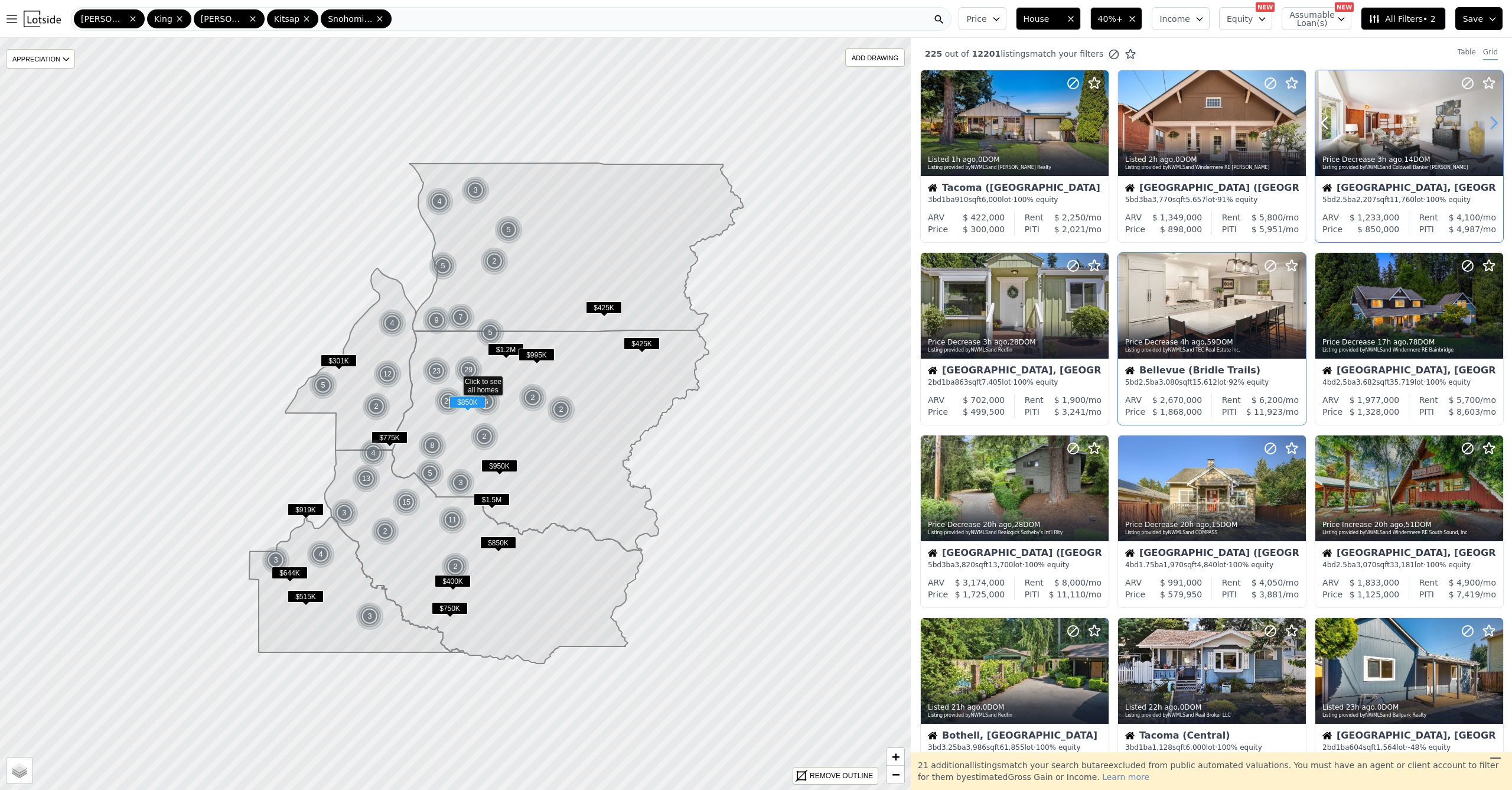
click at [1488, 123] on icon at bounding box center [1494, 123] width 19 height 19
click at [1488, 122] on icon at bounding box center [1494, 123] width 19 height 19
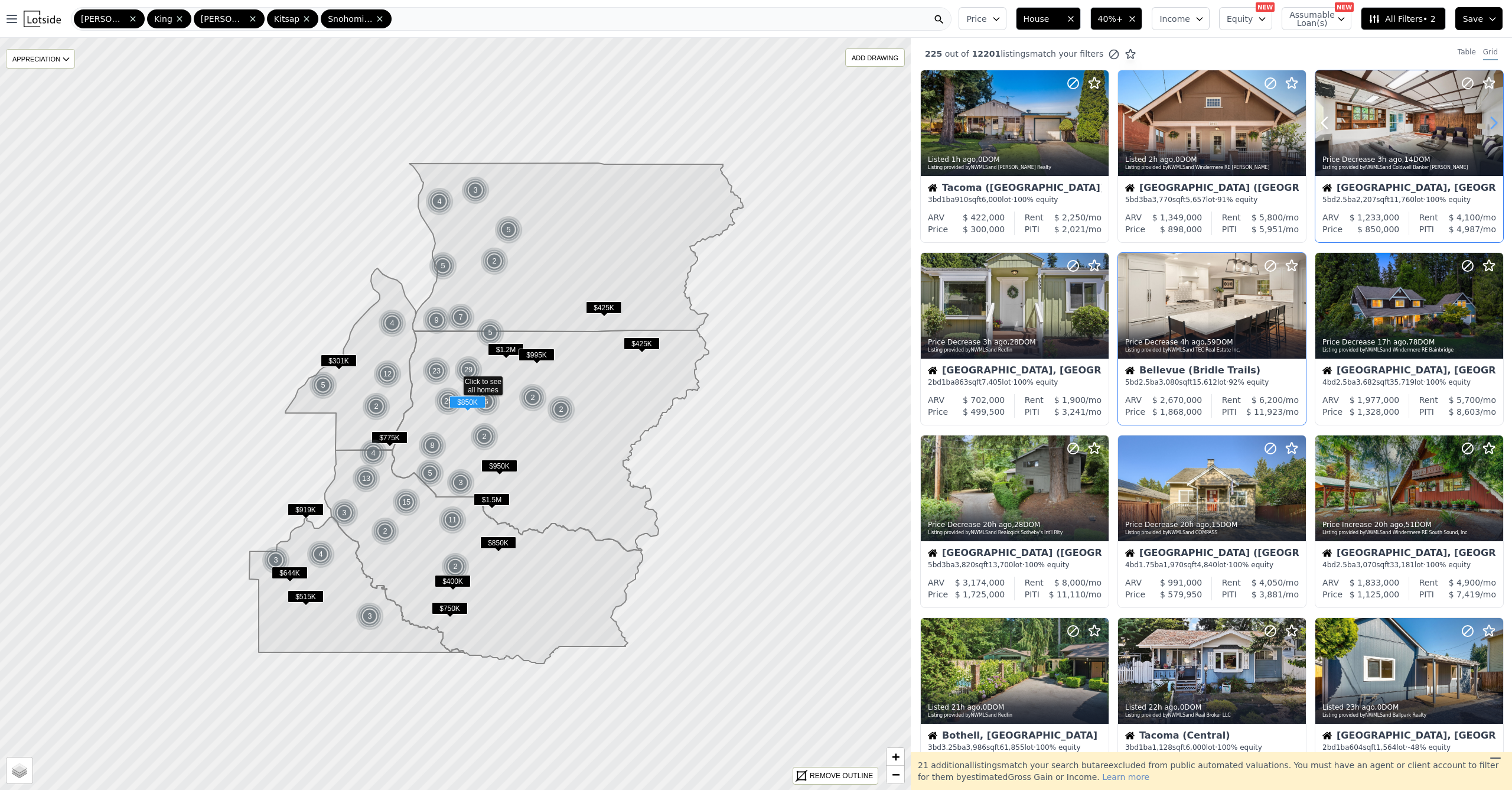
click at [1488, 122] on icon at bounding box center [1494, 123] width 19 height 19
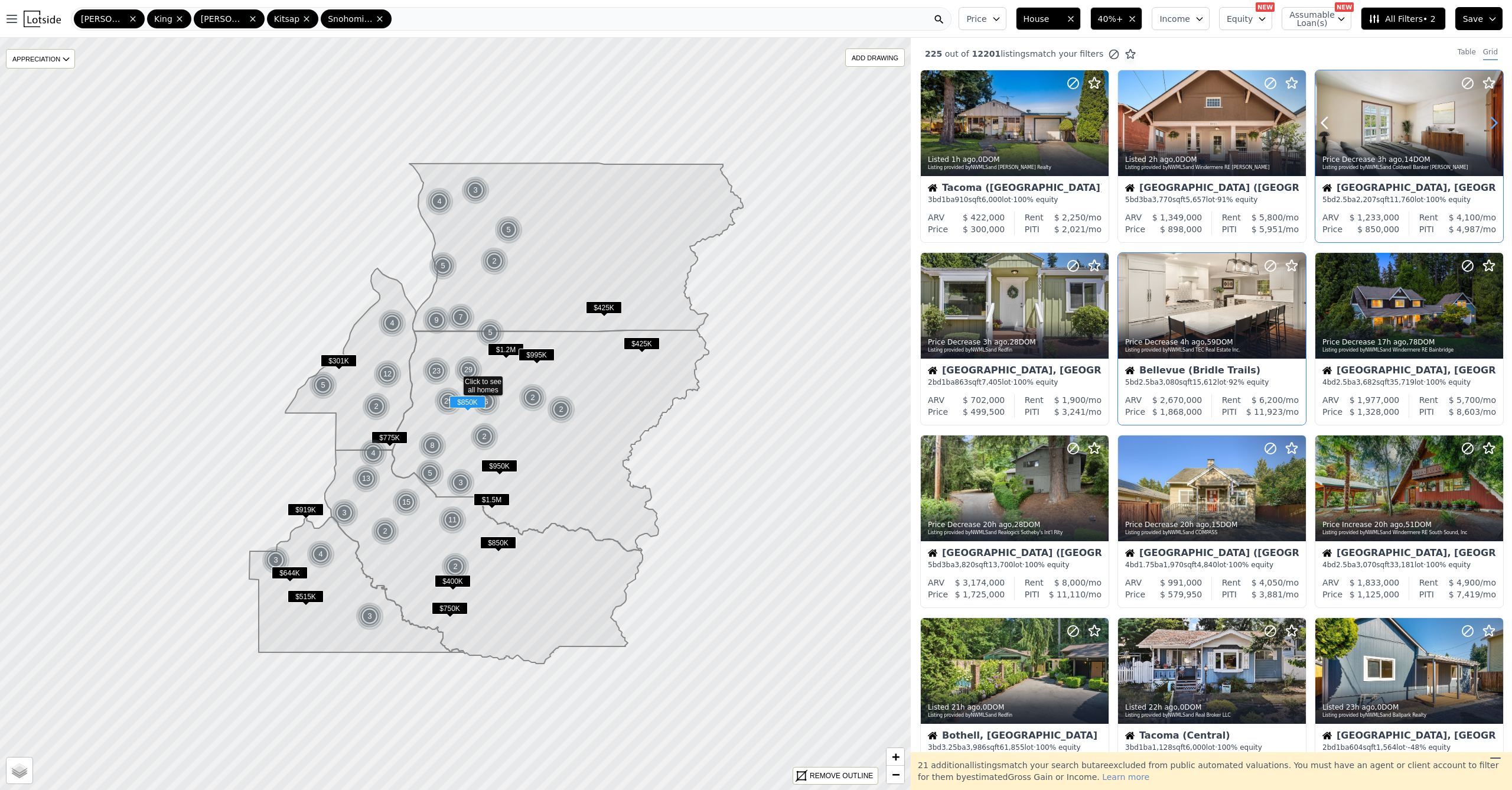
click at [1488, 122] on icon at bounding box center [1494, 123] width 19 height 19
click at [1491, 122] on icon at bounding box center [1494, 123] width 5 height 12
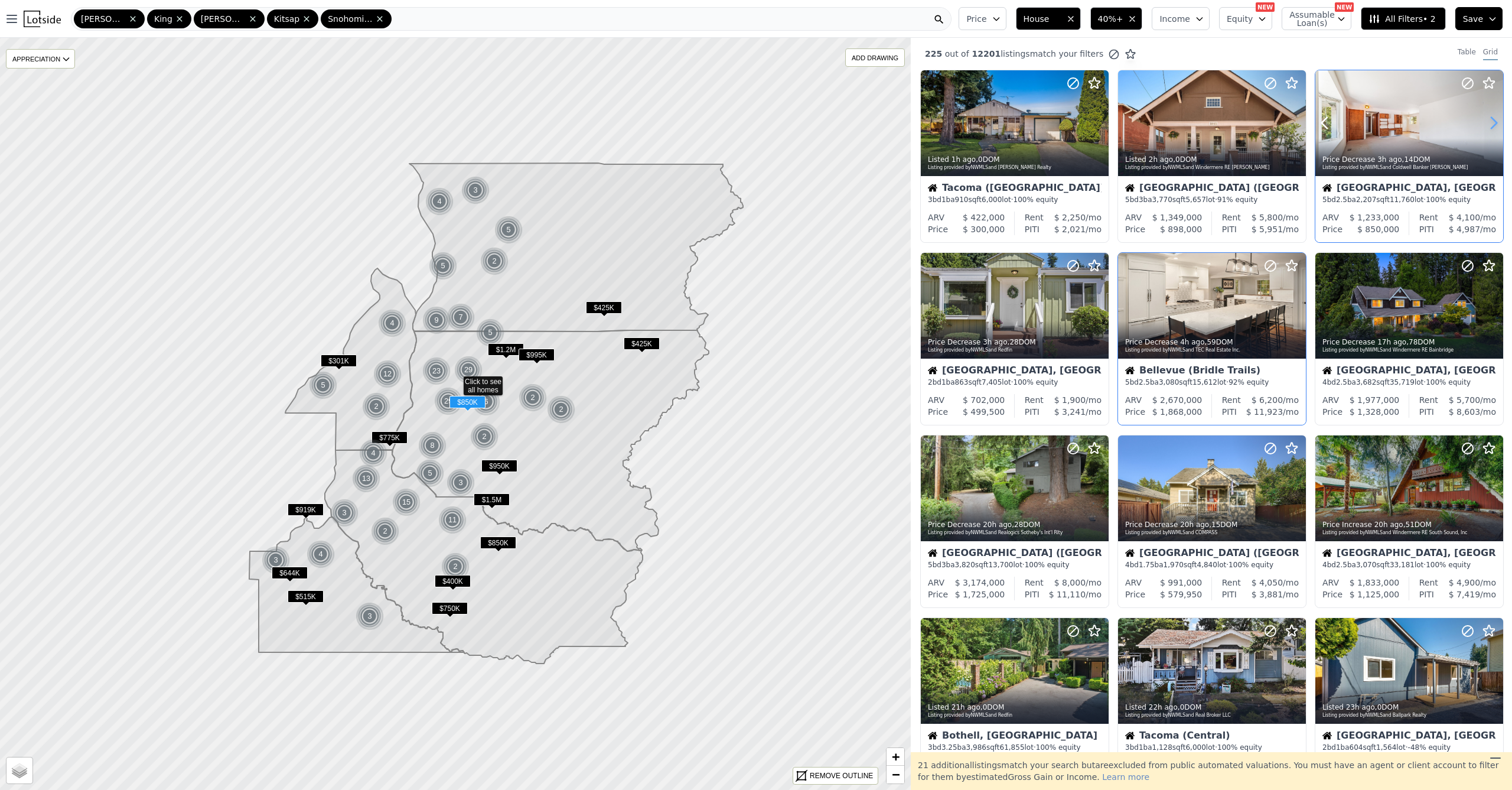
click at [1491, 122] on icon at bounding box center [1494, 123] width 5 height 12
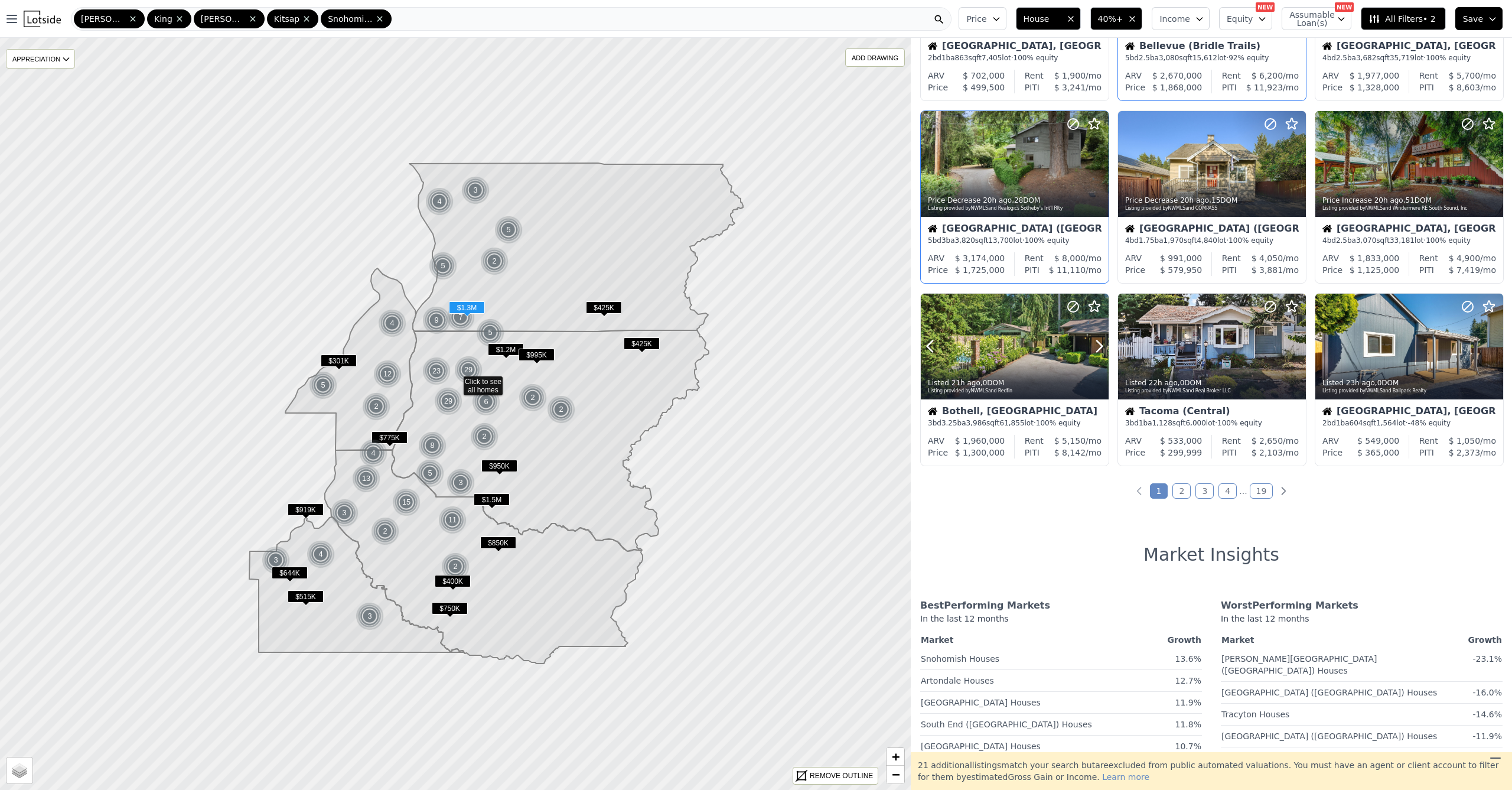
scroll to position [234, 0]
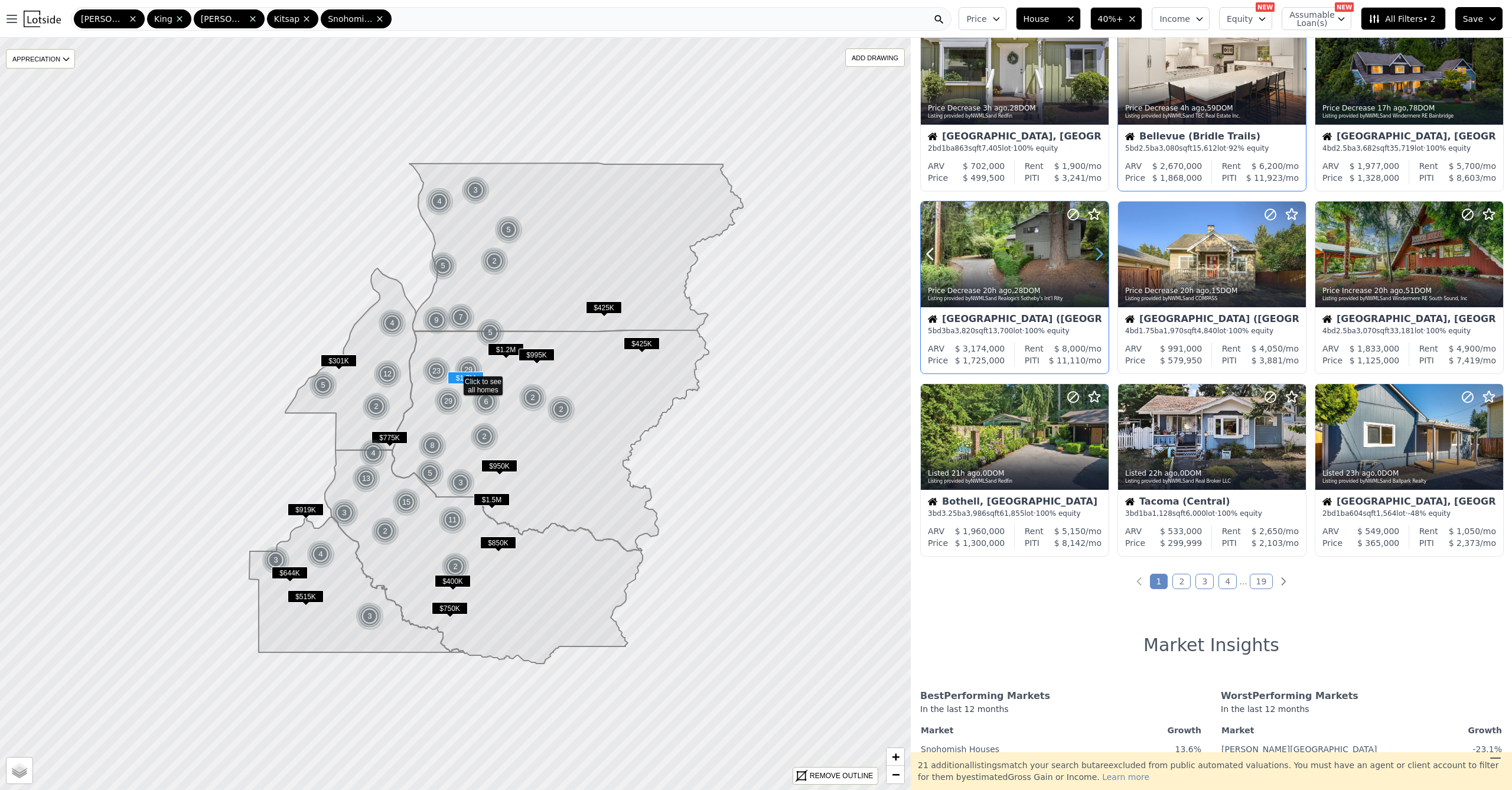
click at [1099, 257] on icon at bounding box center [1099, 254] width 19 height 19
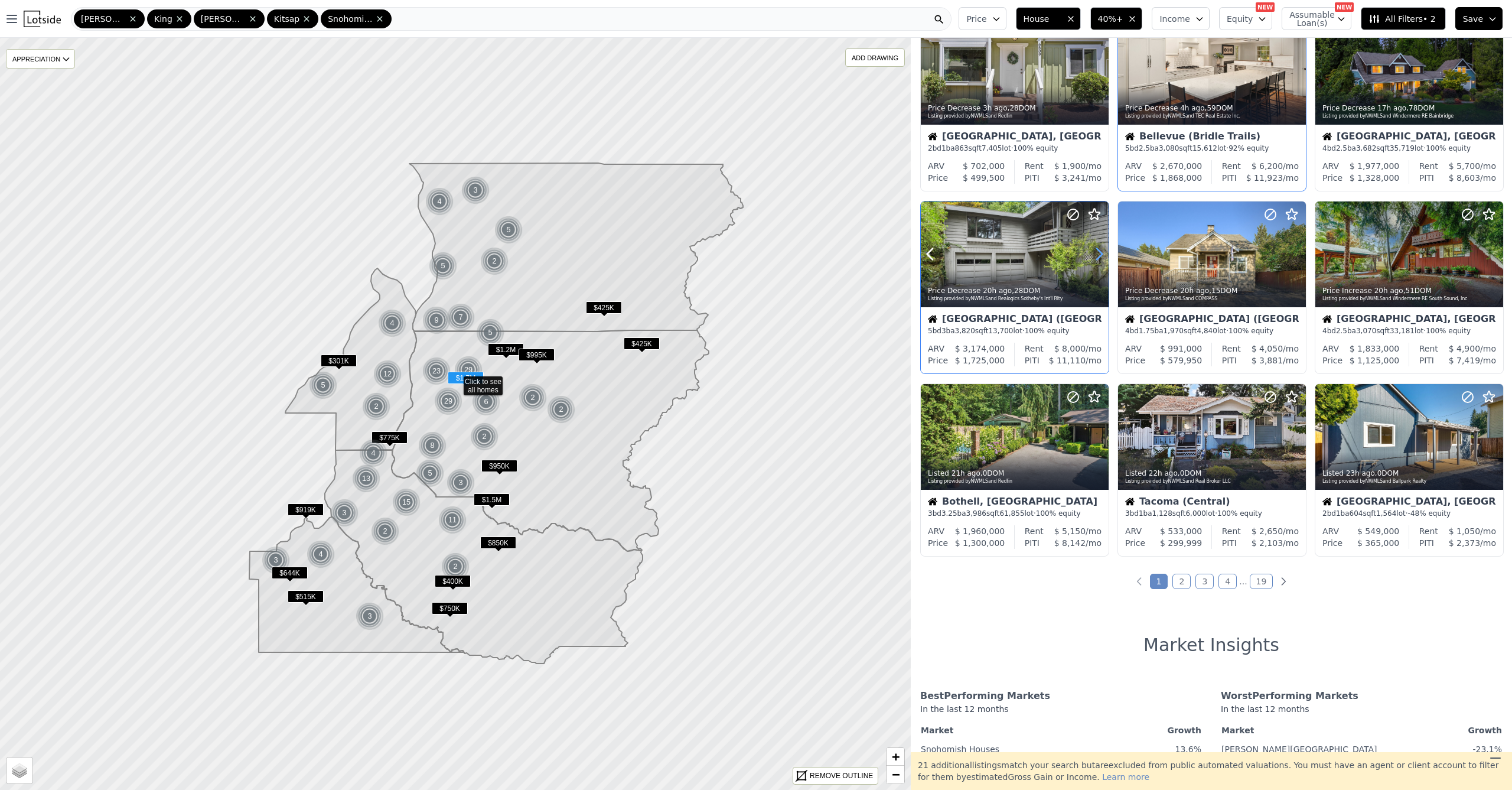
click at [1098, 257] on icon at bounding box center [1099, 254] width 19 height 19
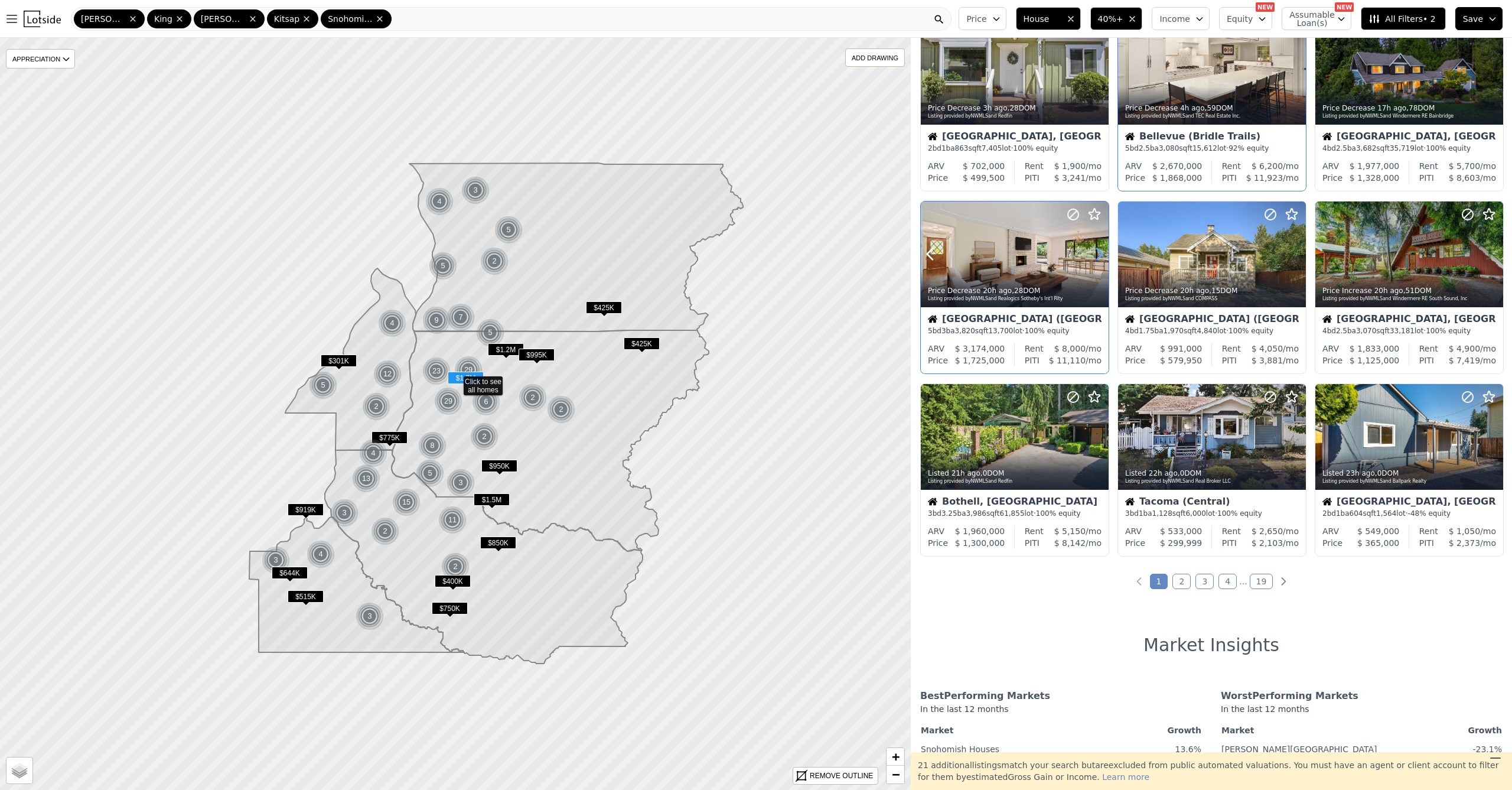
click at [1098, 257] on icon at bounding box center [1099, 254] width 19 height 19
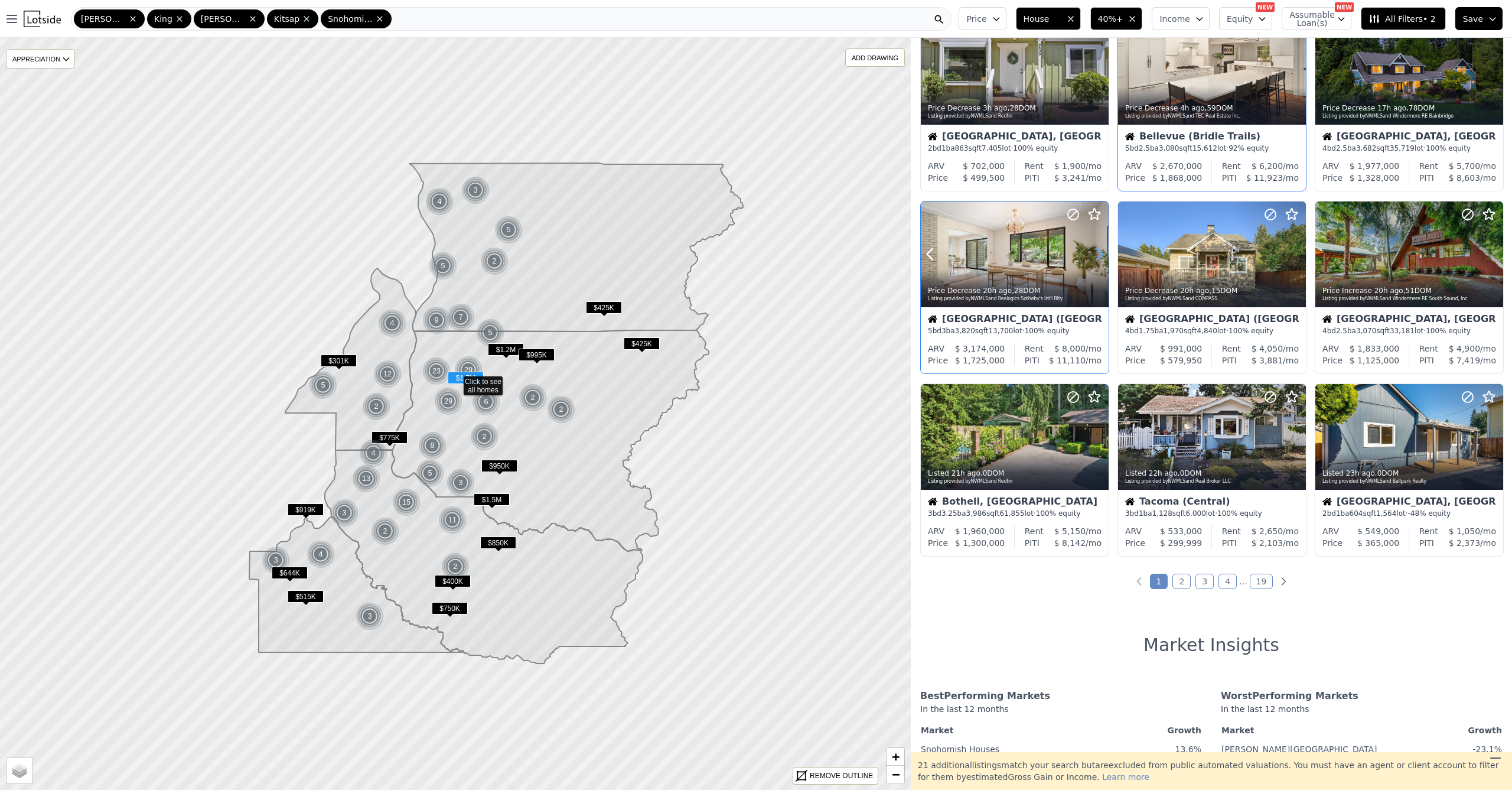
click at [1098, 257] on icon at bounding box center [1099, 254] width 19 height 19
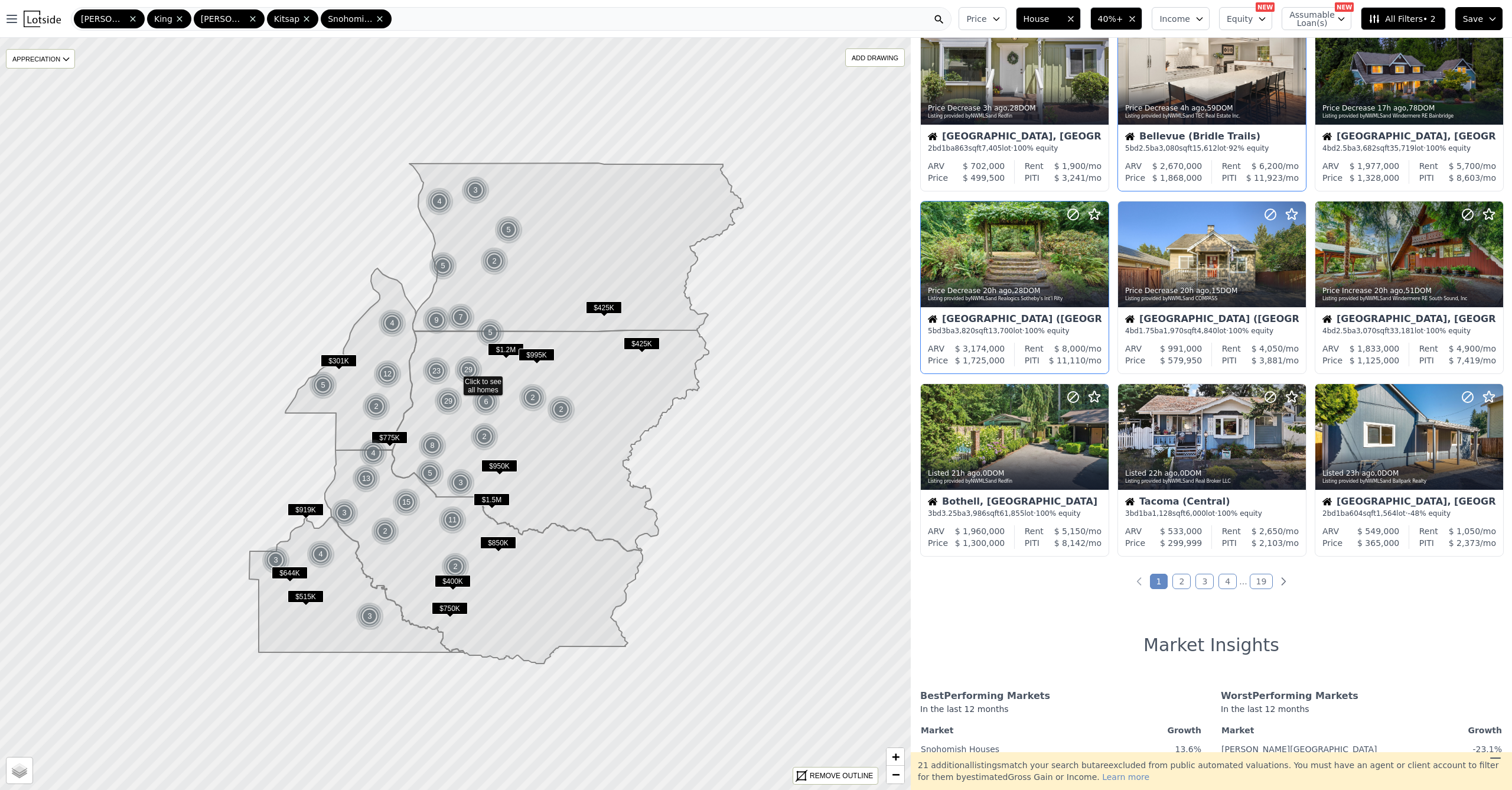
click at [1172, 586] on link "2" at bounding box center [1181, 581] width 18 height 15
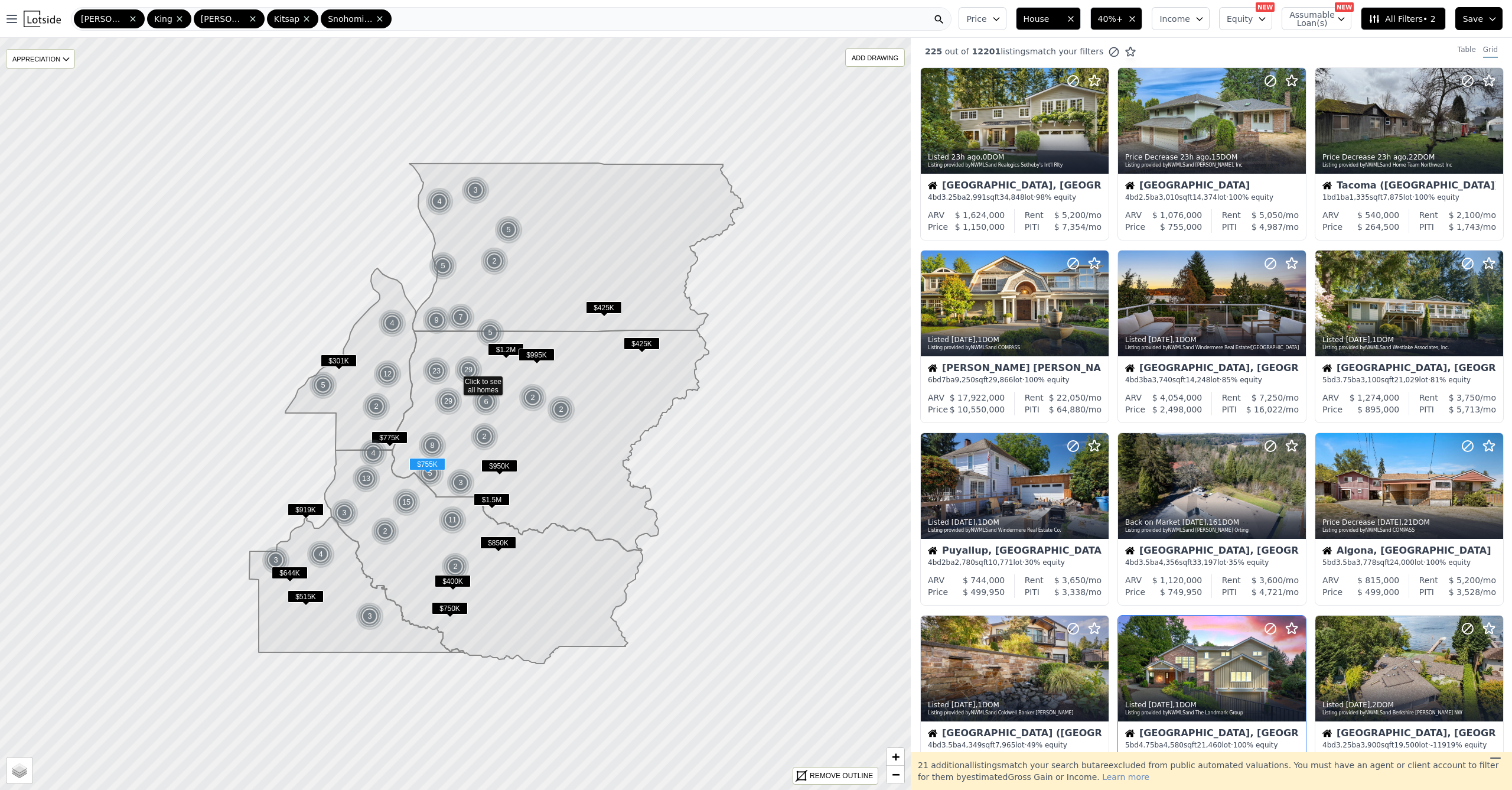
scroll to position [482, 0]
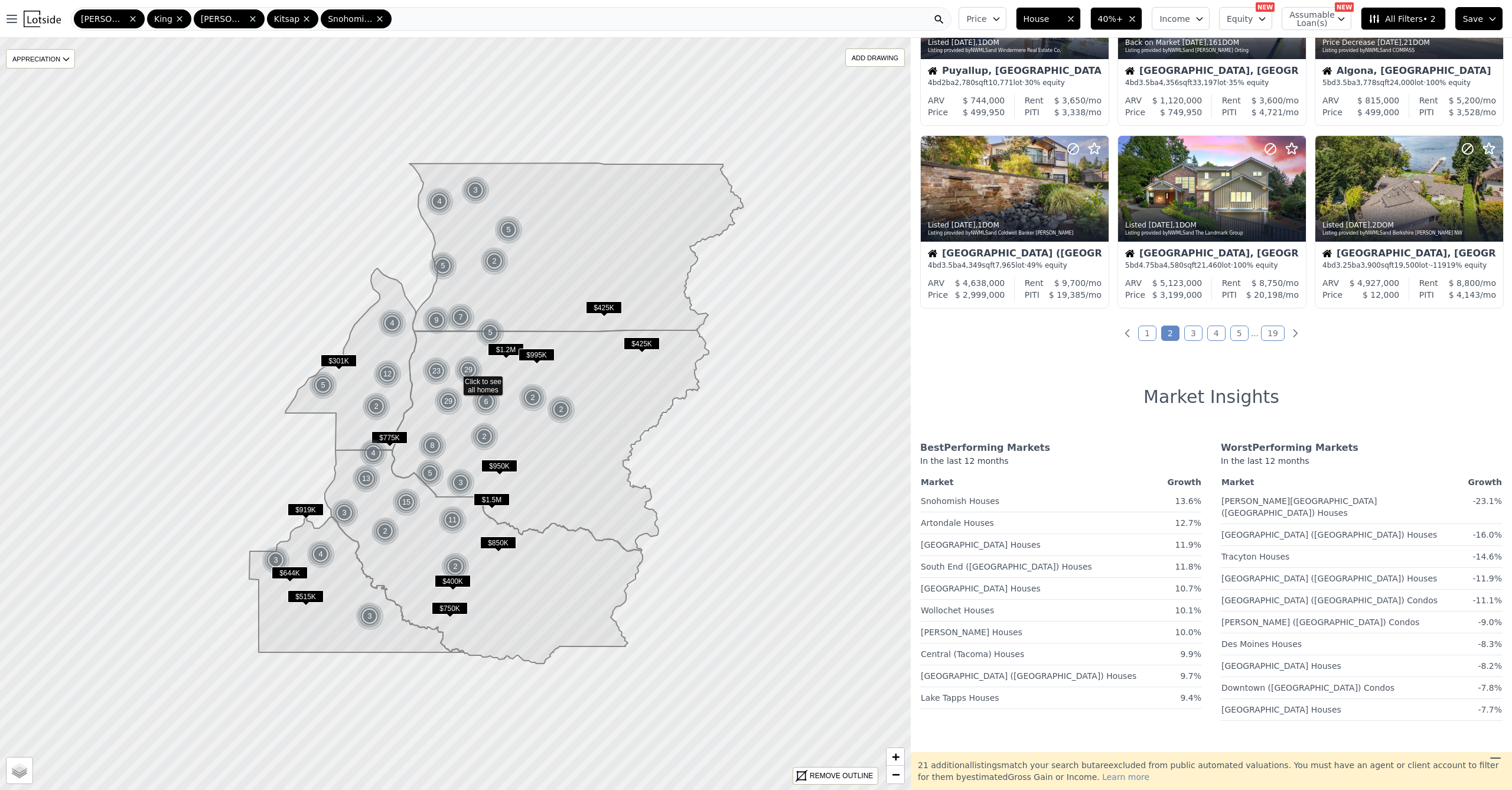
click at [1148, 340] on link "1" at bounding box center [1147, 333] width 18 height 15
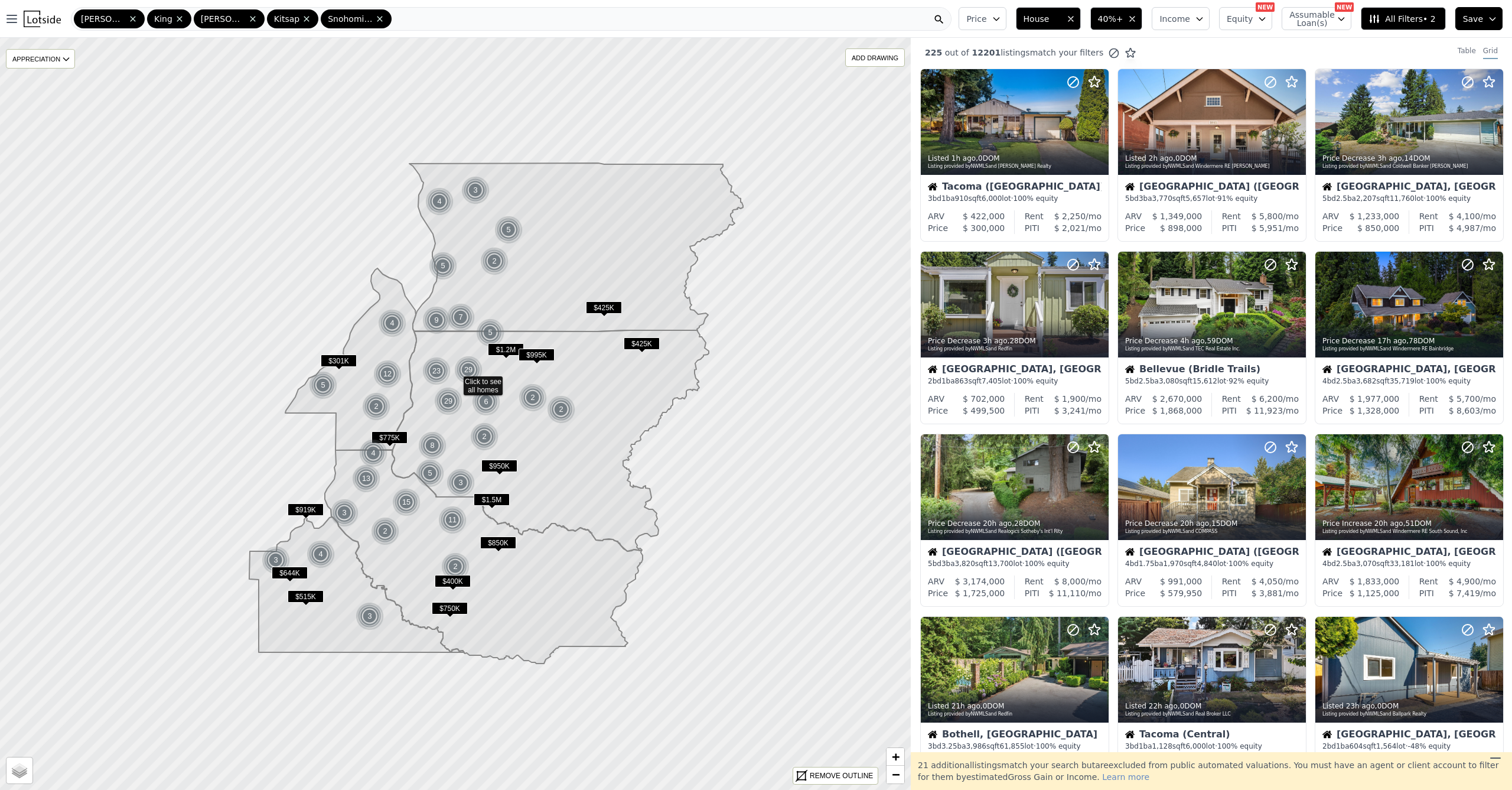
scroll to position [0, 0]
